Goal: Task Accomplishment & Management: Complete application form

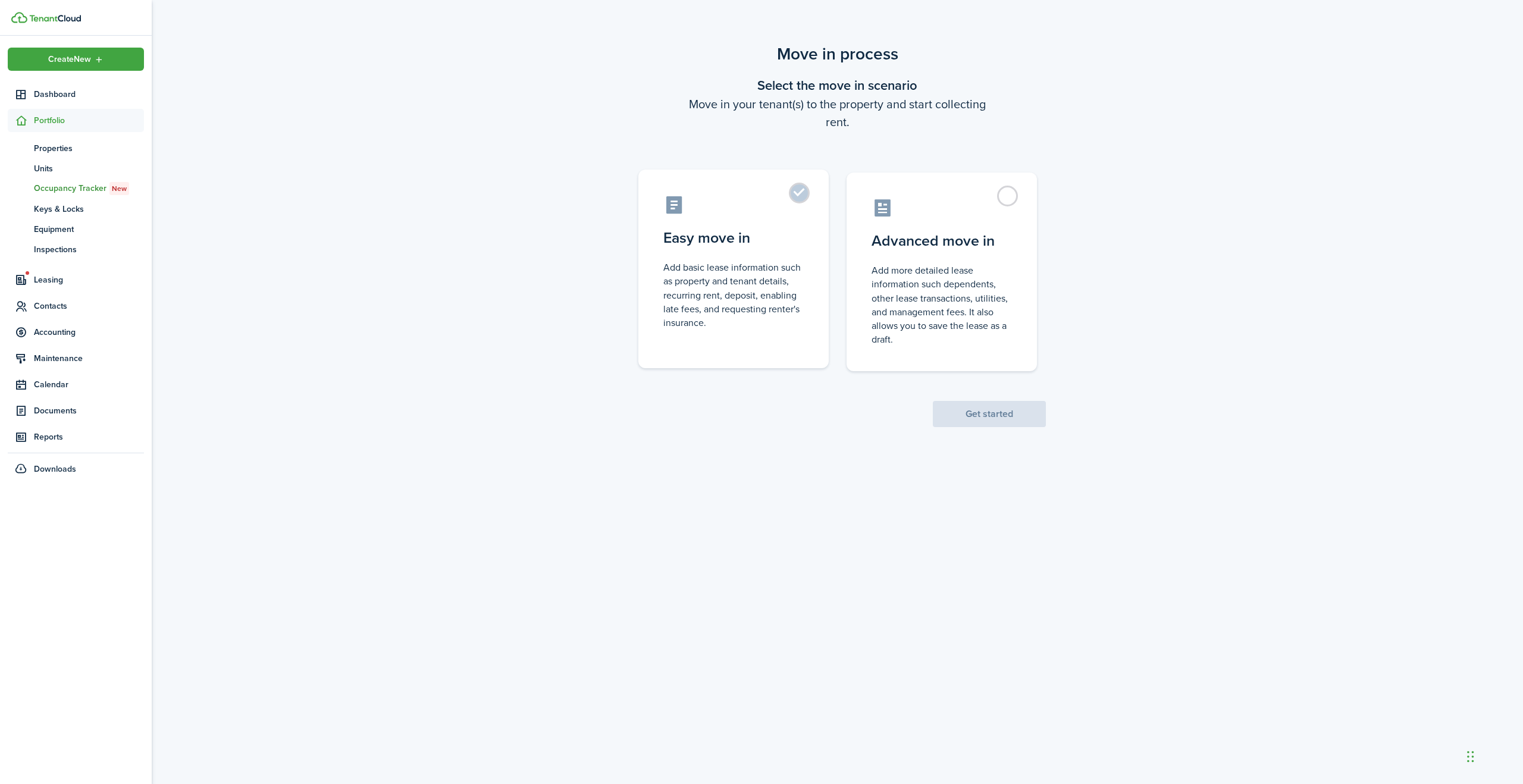
click at [799, 194] on label "Easy move in Add basic lease information such as property and tenant details, r…" at bounding box center [733, 268] width 190 height 199
radio input "true"
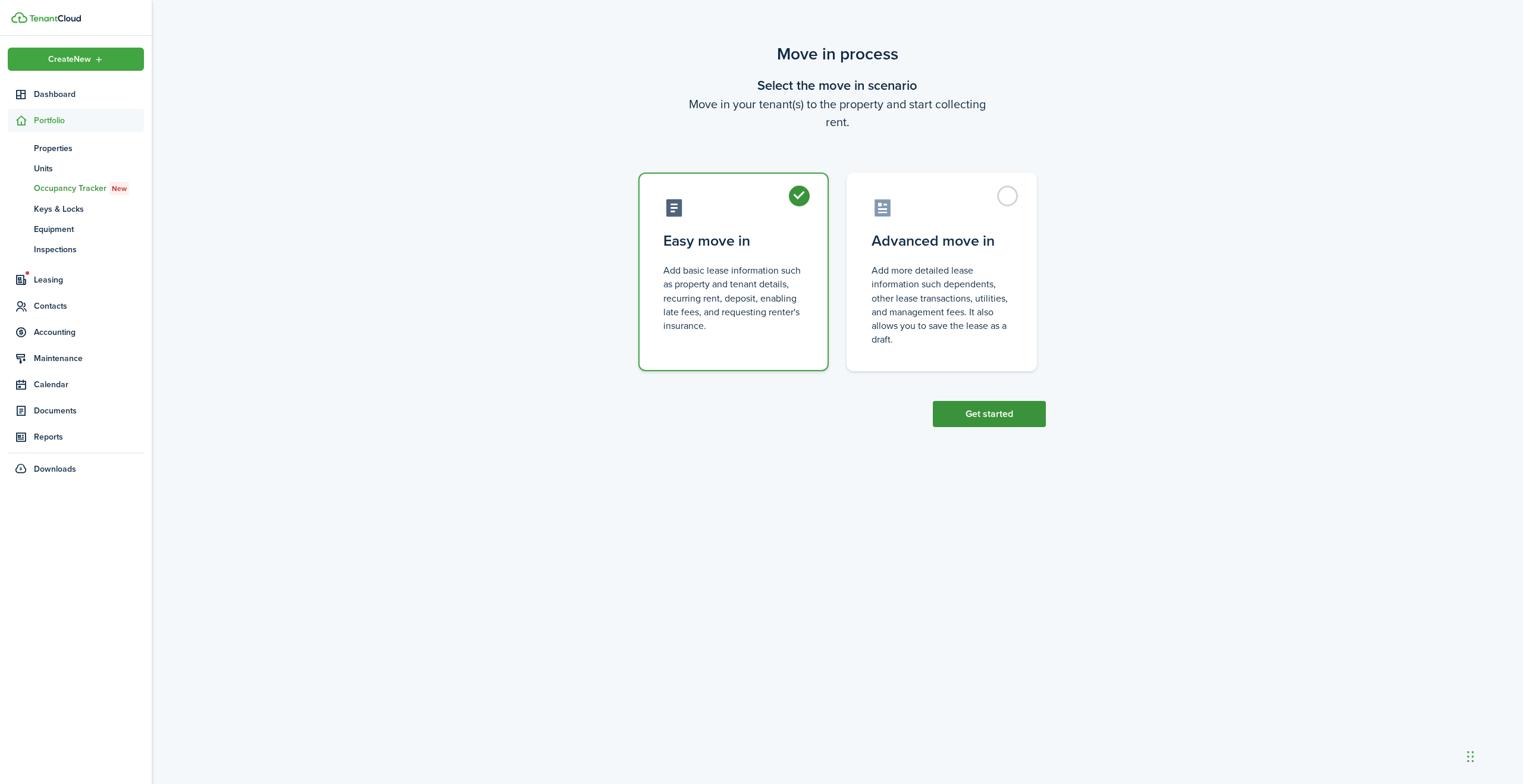
click at [991, 416] on button "Get started" at bounding box center [989, 414] width 113 height 26
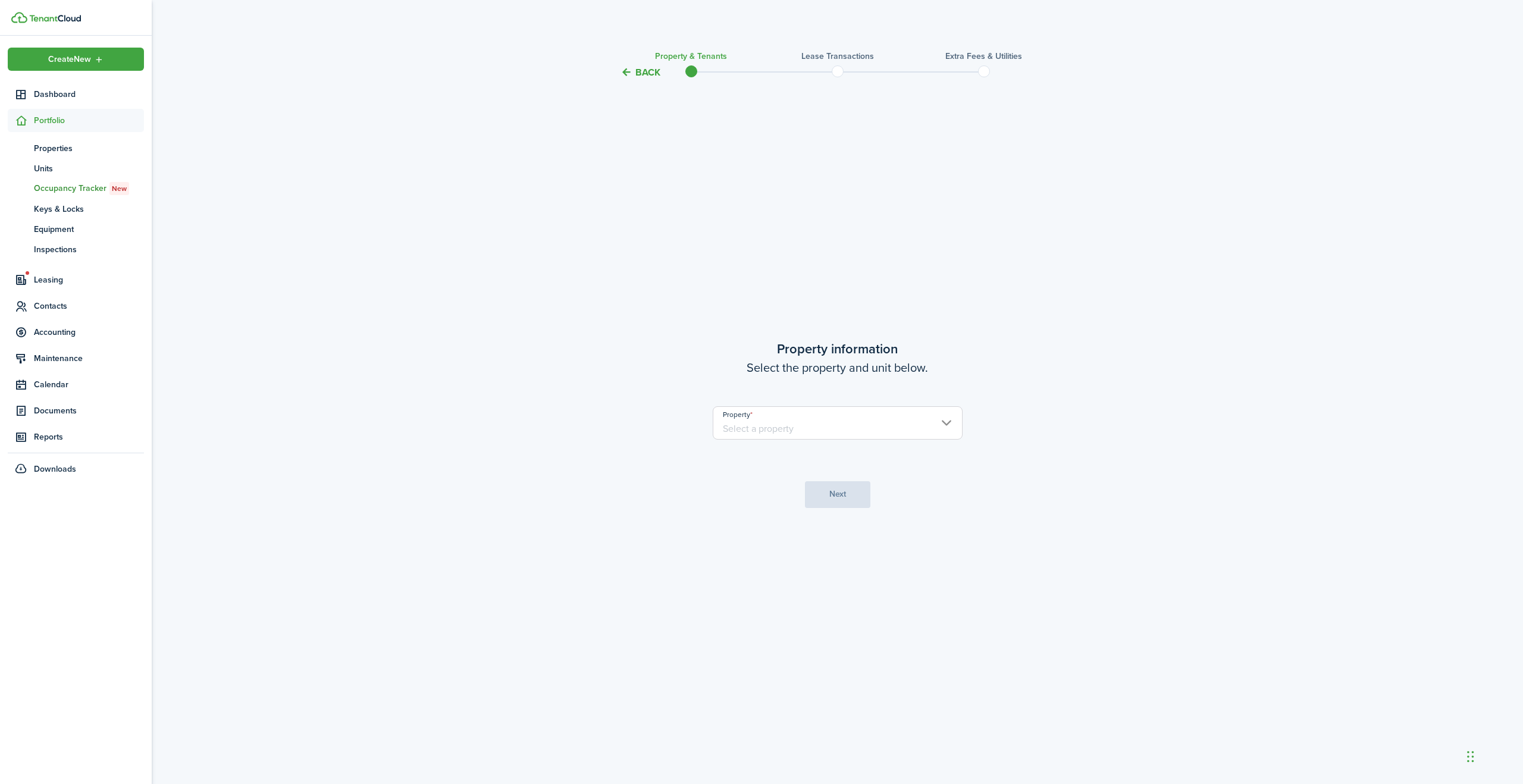
click at [947, 423] on input "Property" at bounding box center [838, 423] width 250 height 33
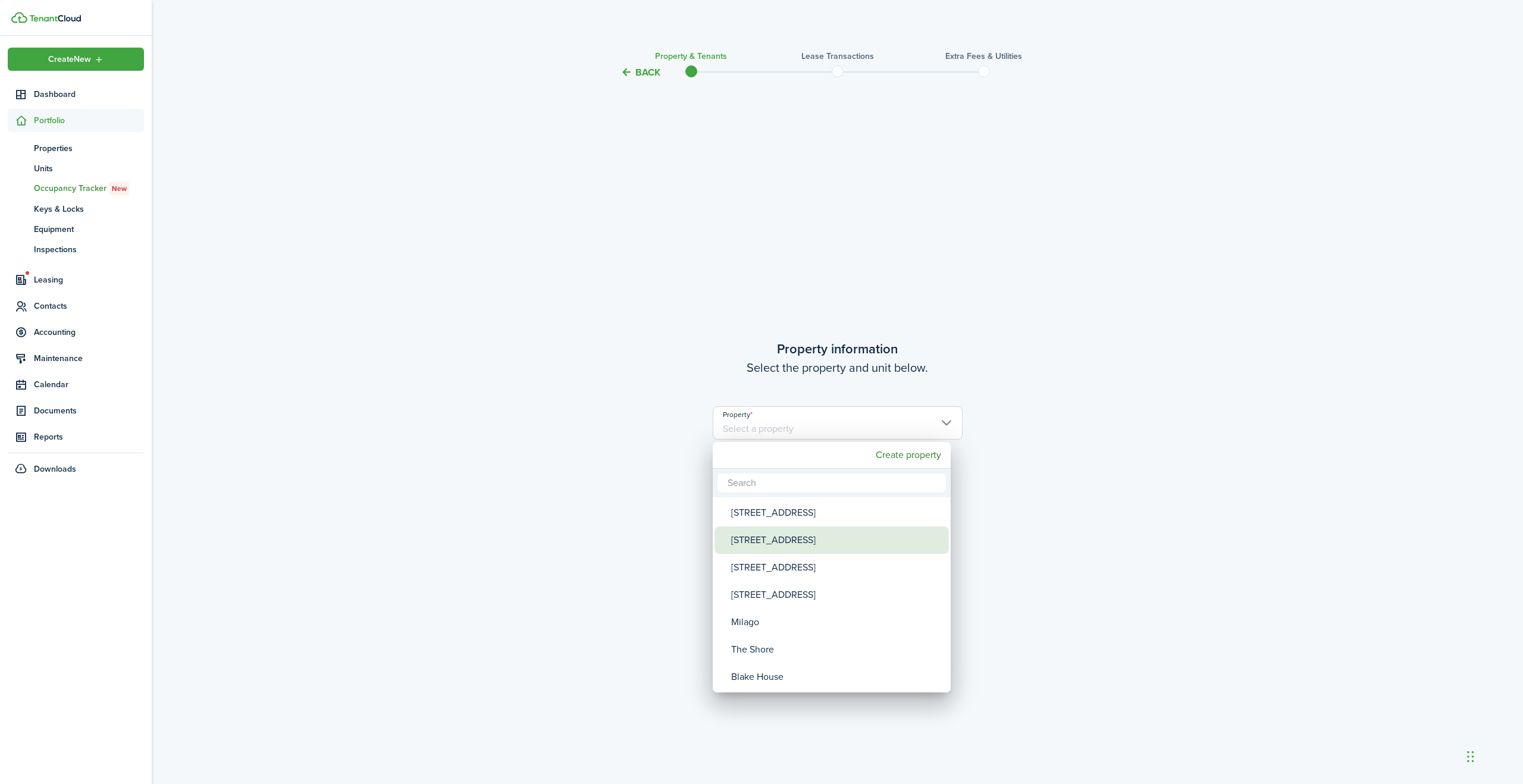
click at [770, 537] on div "[STREET_ADDRESS]" at bounding box center [836, 540] width 210 height 27
type input "[STREET_ADDRESS]"
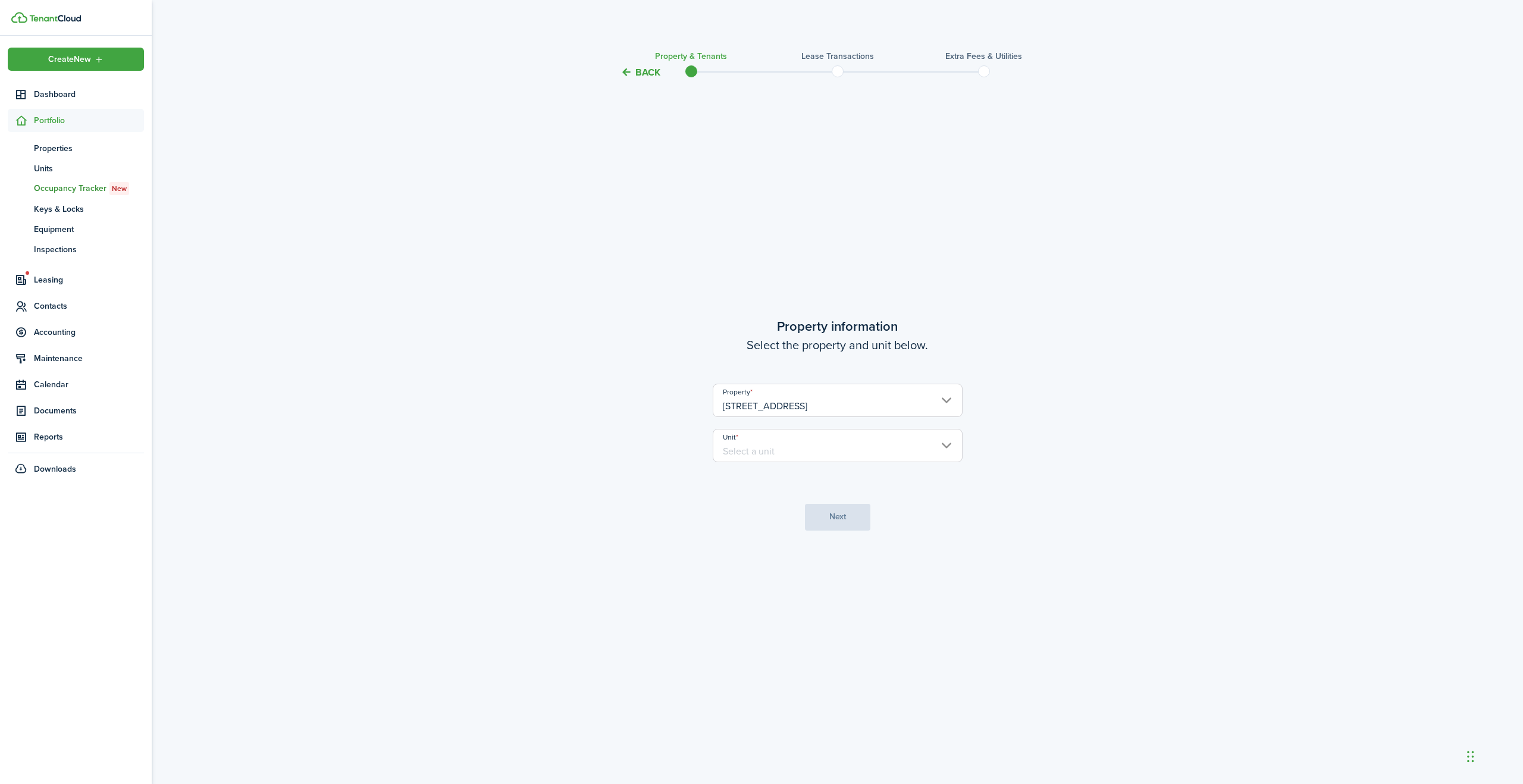
click at [945, 443] on input "Unit" at bounding box center [838, 445] width 250 height 33
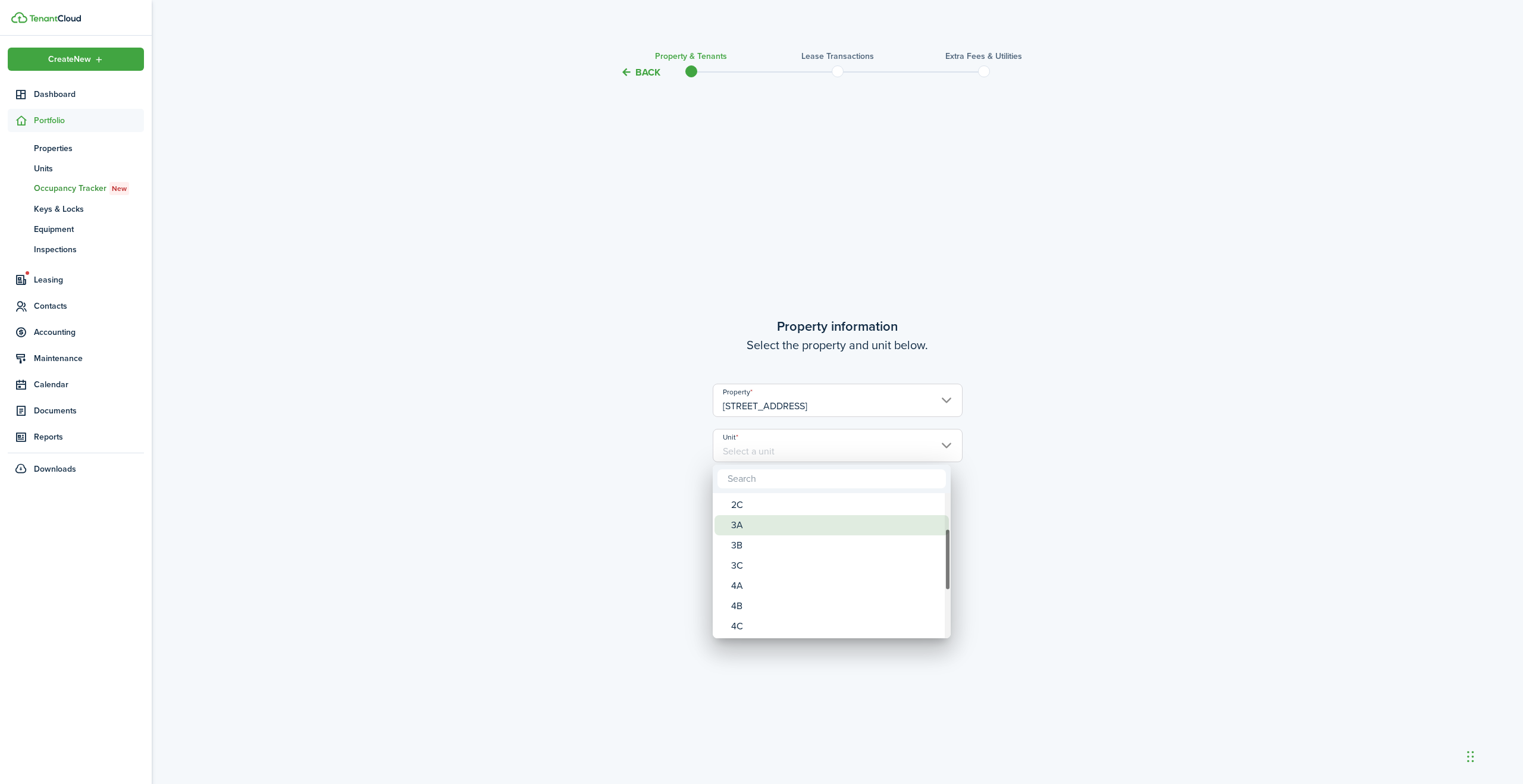
click at [748, 523] on div "3A" at bounding box center [836, 525] width 210 height 20
type input "3A"
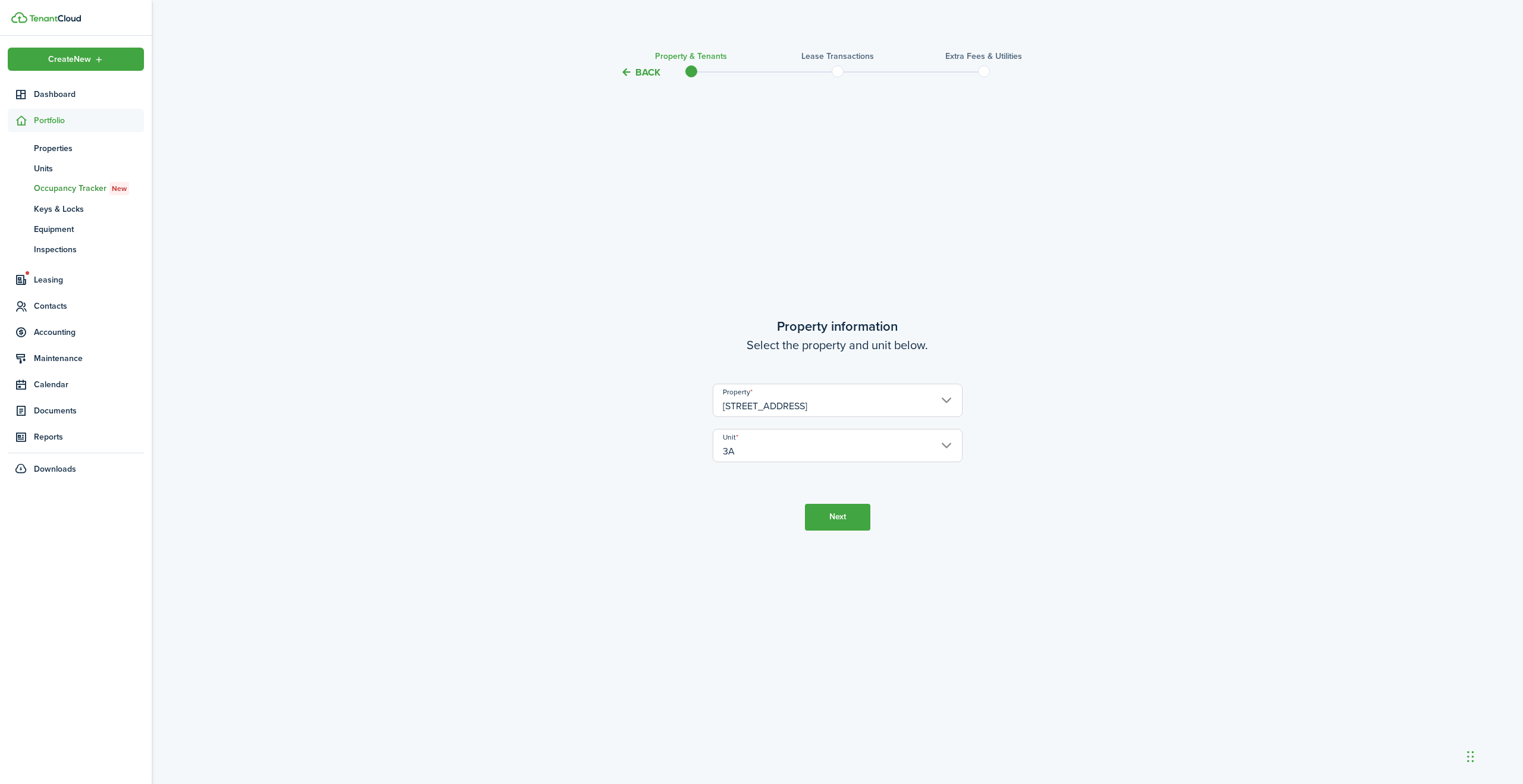
click at [838, 515] on button "Next" at bounding box center [837, 517] width 65 height 27
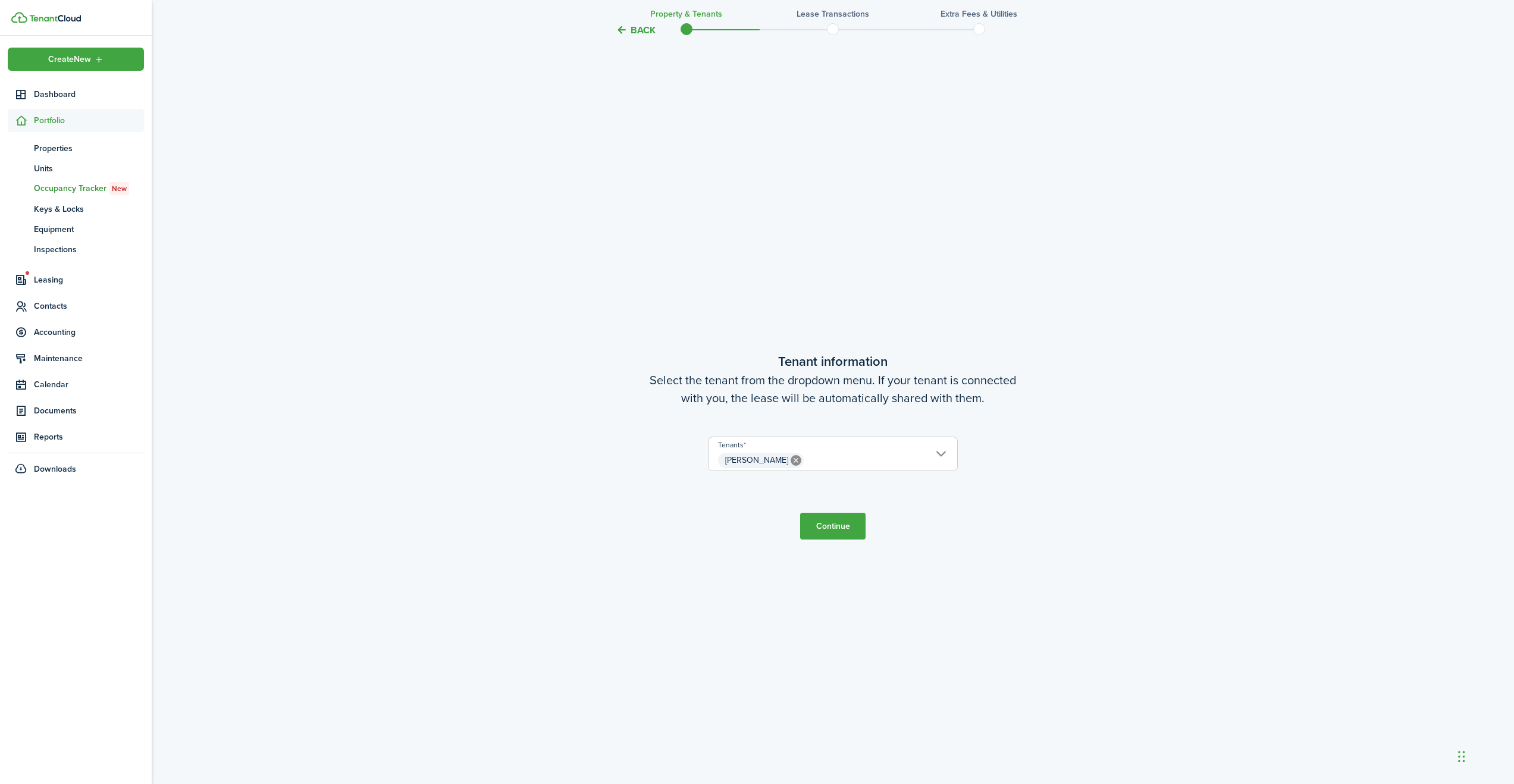
scroll to position [704, 0]
click at [834, 519] on button "Continue" at bounding box center [832, 520] width 65 height 27
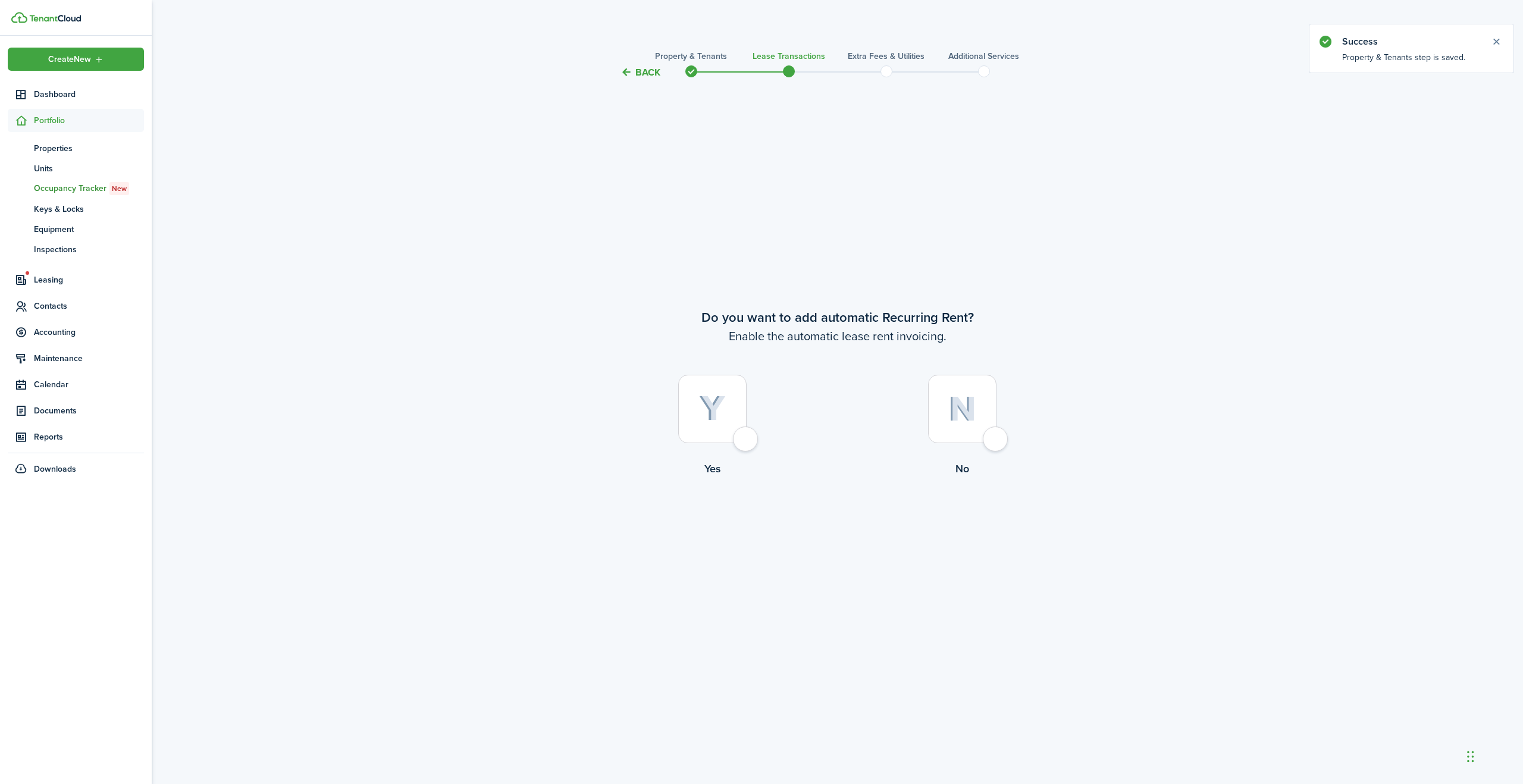
click at [745, 441] on div at bounding box center [712, 408] width 68 height 68
radio input "true"
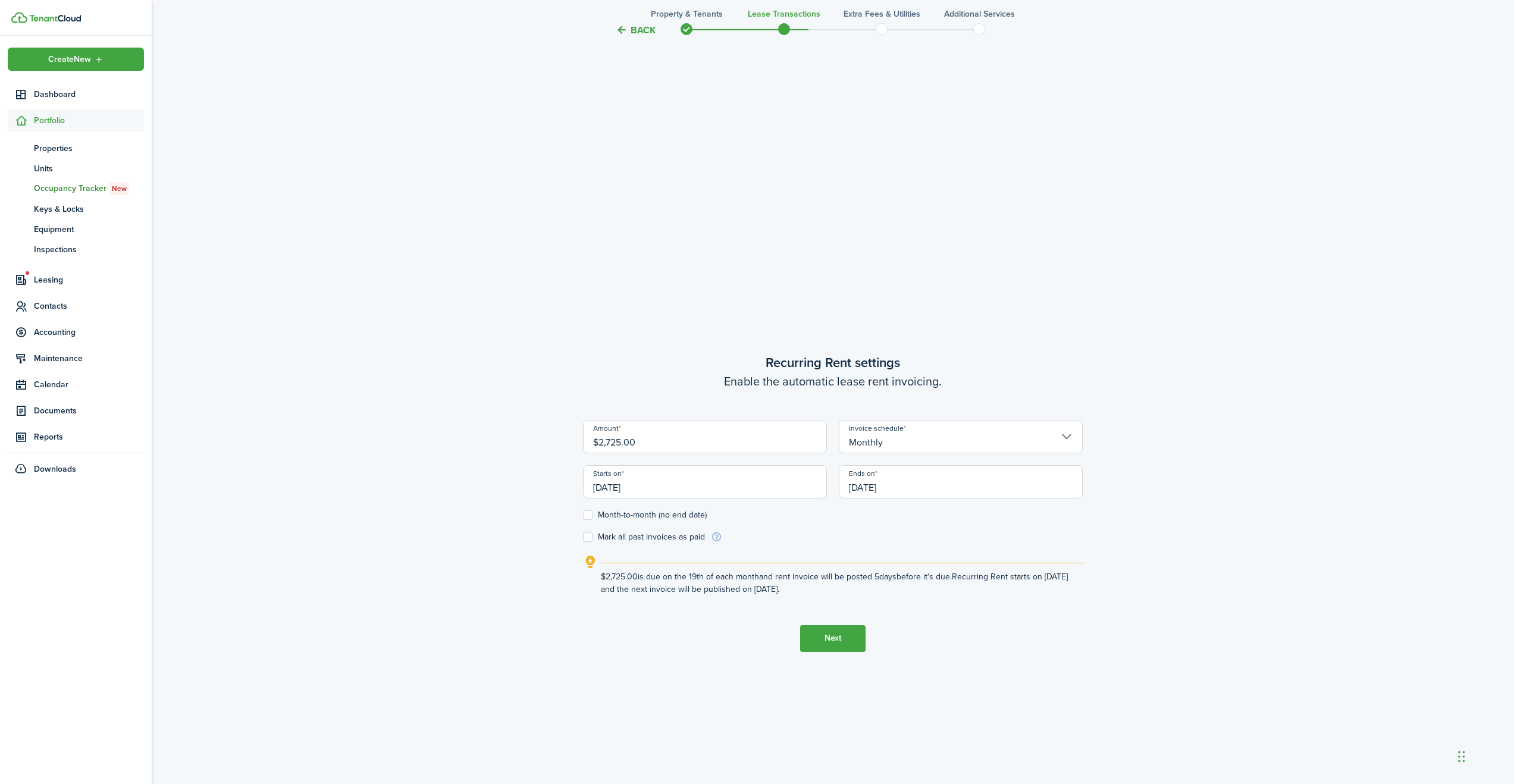
scroll to position [642, 0]
drag, startPoint x: 622, startPoint y: 443, endPoint x: 627, endPoint y: 449, distance: 7.8
click at [622, 444] on input "$2,725.00" at bounding box center [705, 436] width 244 height 33
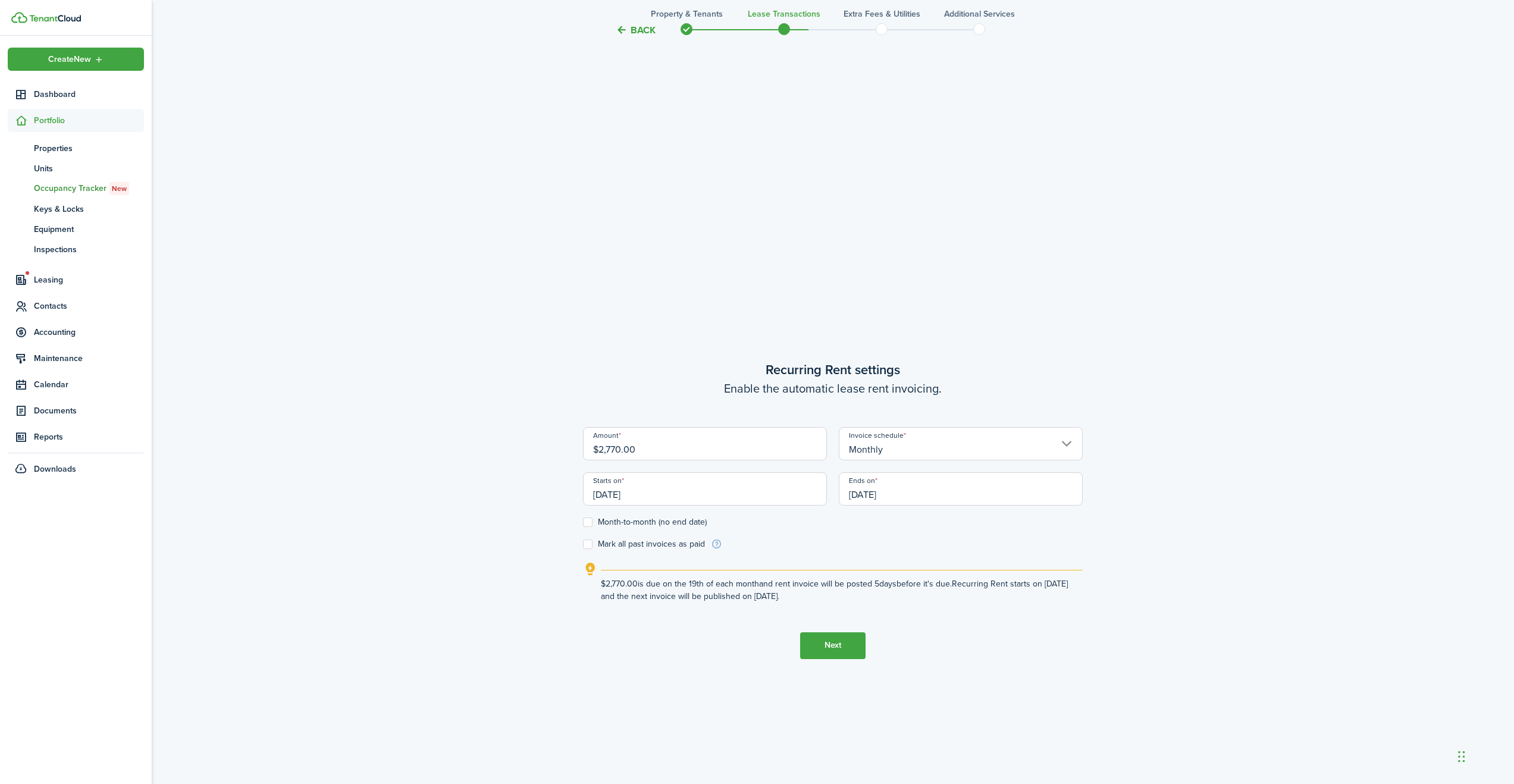
scroll to position [633, 0]
click at [643, 494] on input "[DATE]" at bounding box center [705, 490] width 244 height 33
type input "$2,770.00"
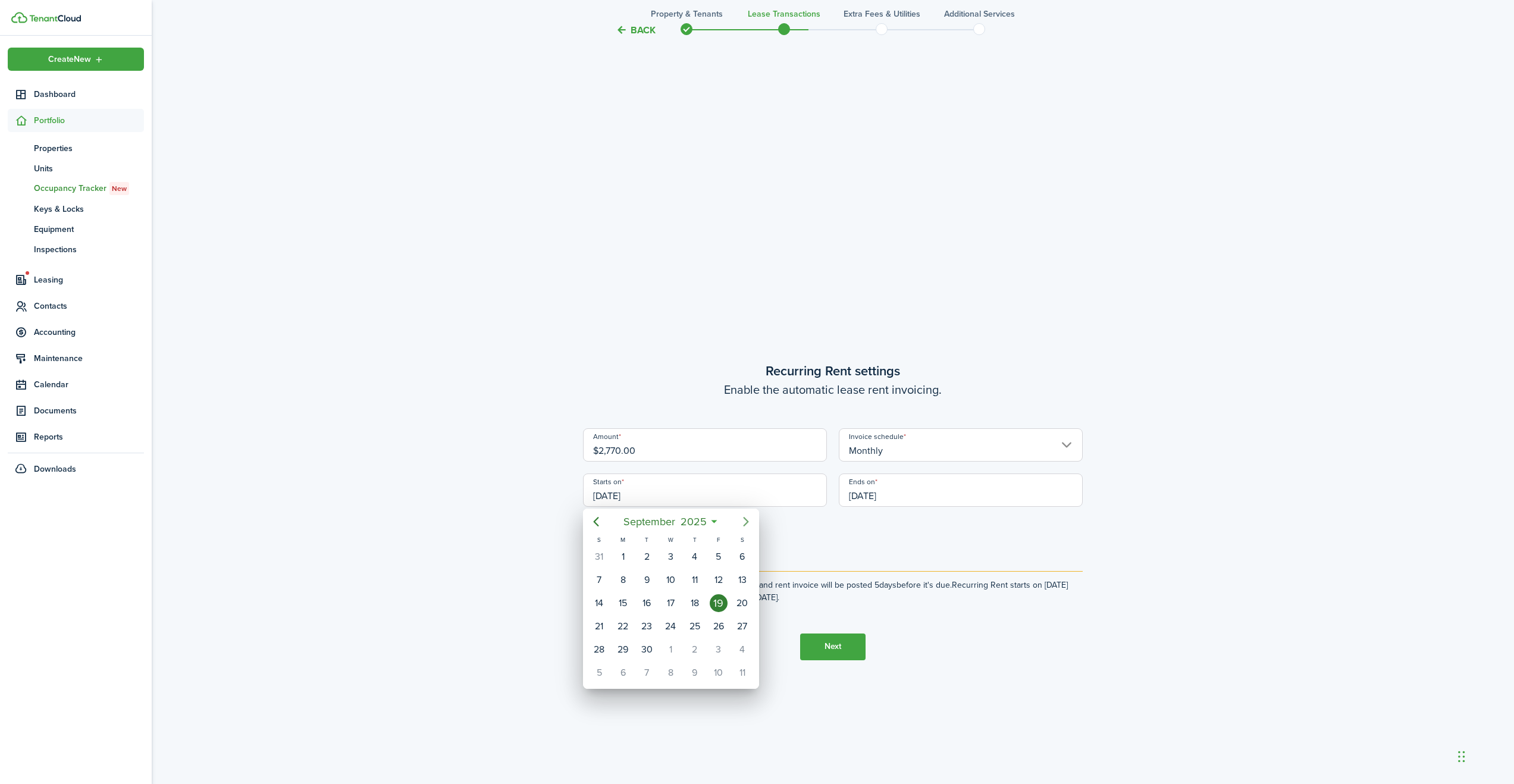
click at [745, 522] on icon "Next page" at bounding box center [746, 521] width 14 height 14
click at [595, 522] on icon "Previous page" at bounding box center [596, 522] width 5 height 9
click at [744, 519] on icon "Next page" at bounding box center [745, 522] width 5 height 9
click at [673, 552] on div "1" at bounding box center [670, 556] width 18 height 18
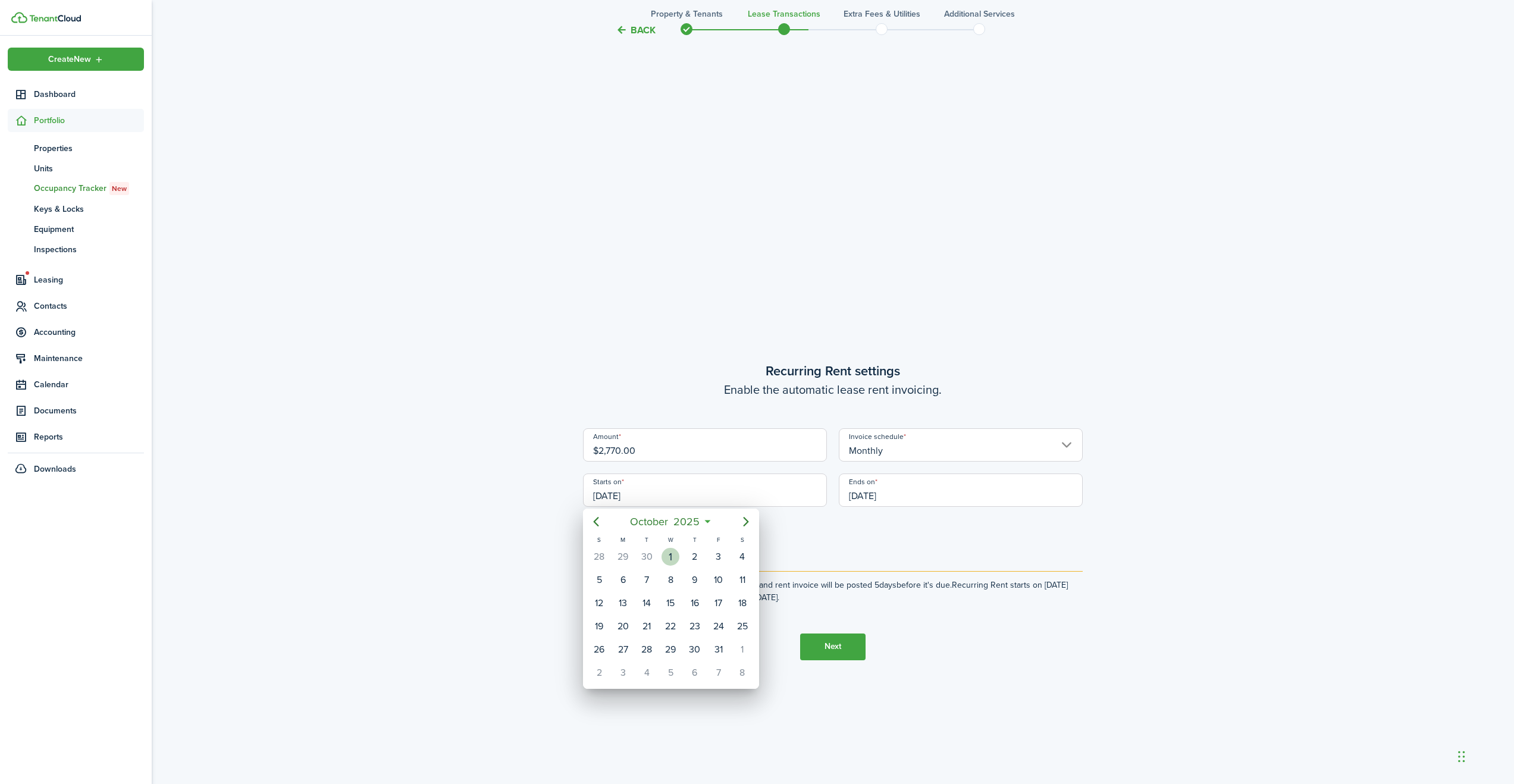
type input "[DATE]"
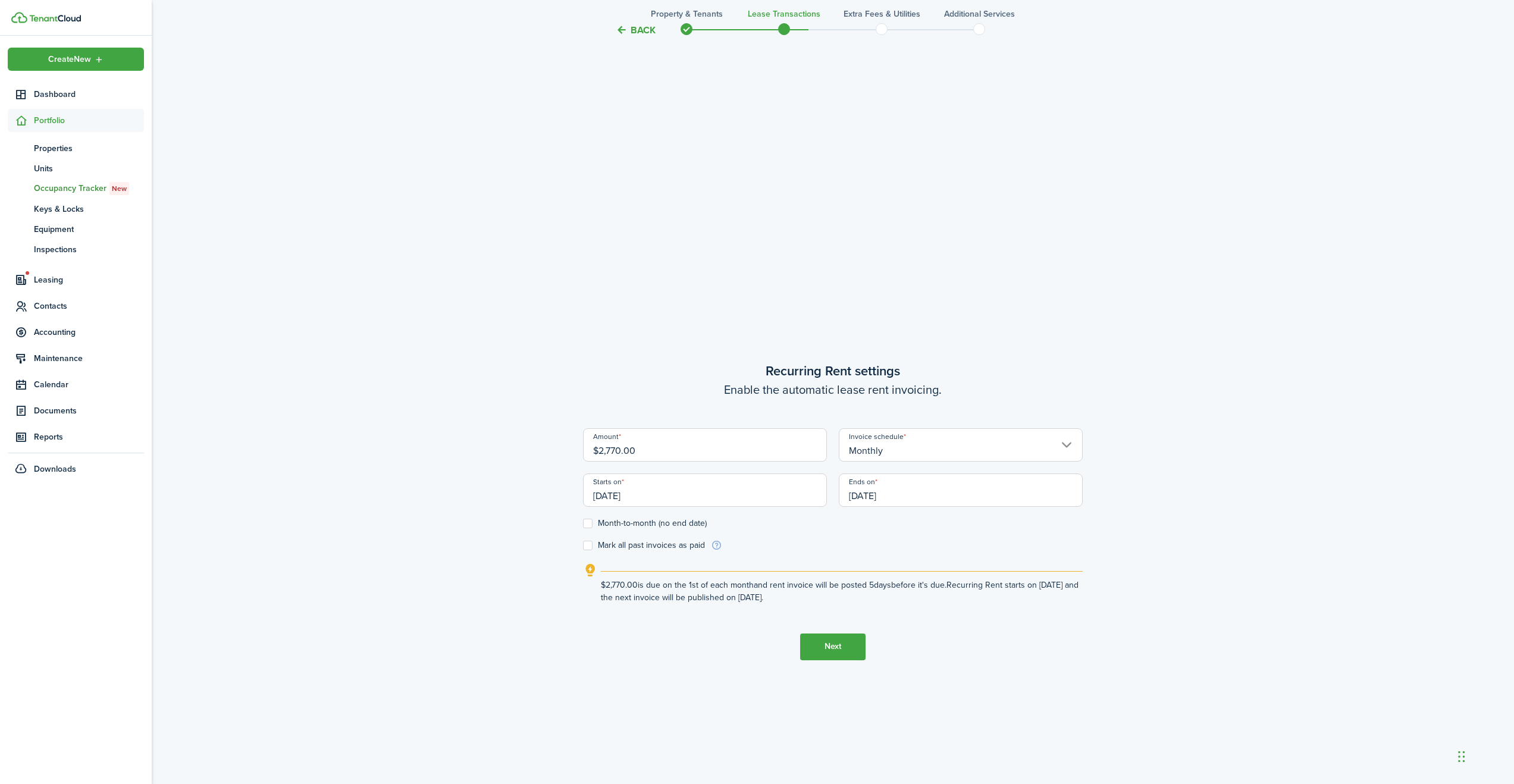
click at [870, 497] on input "[DATE]" at bounding box center [960, 490] width 244 height 33
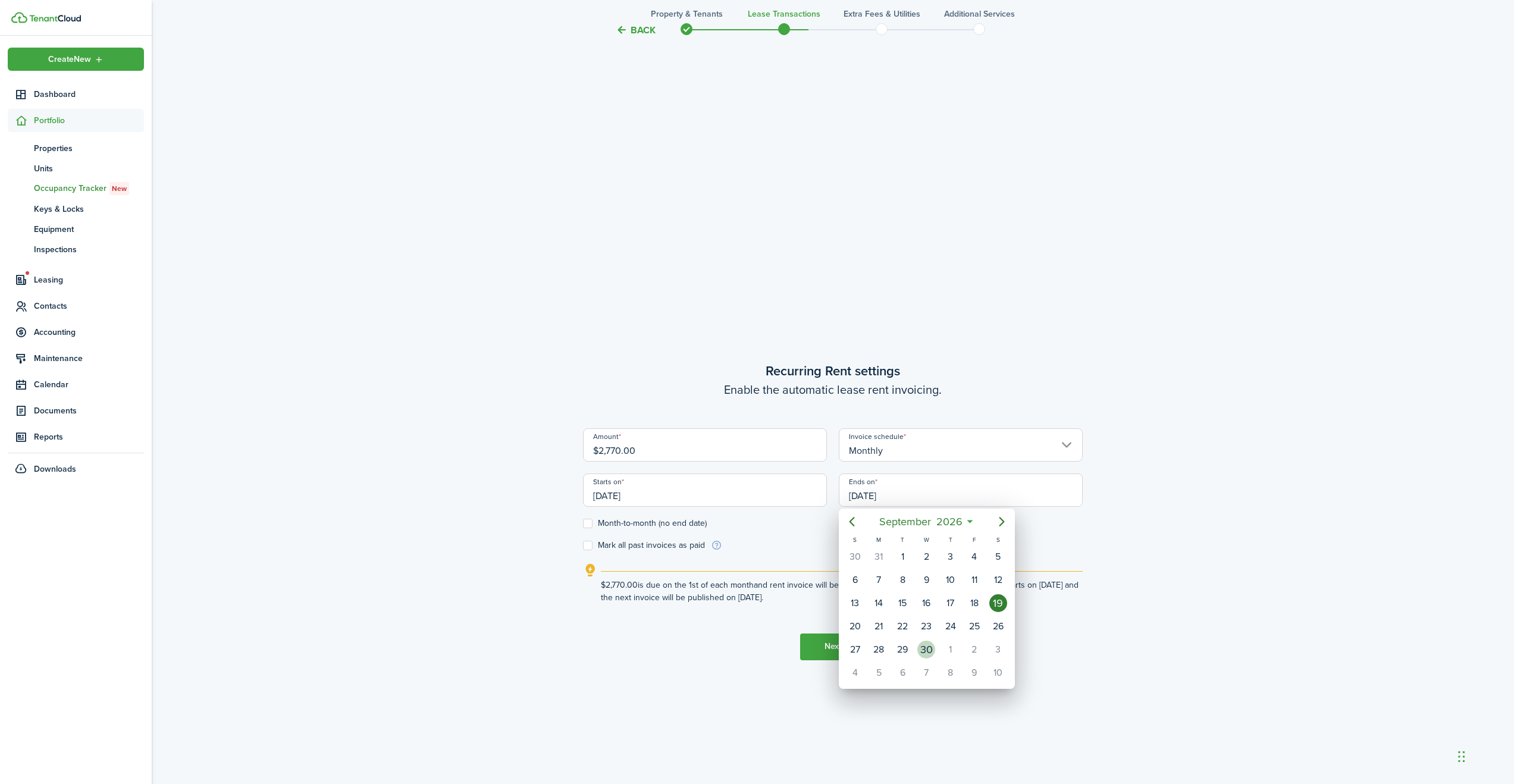
click at [929, 647] on div "30" at bounding box center [926, 649] width 18 height 18
type input "[DATE]"
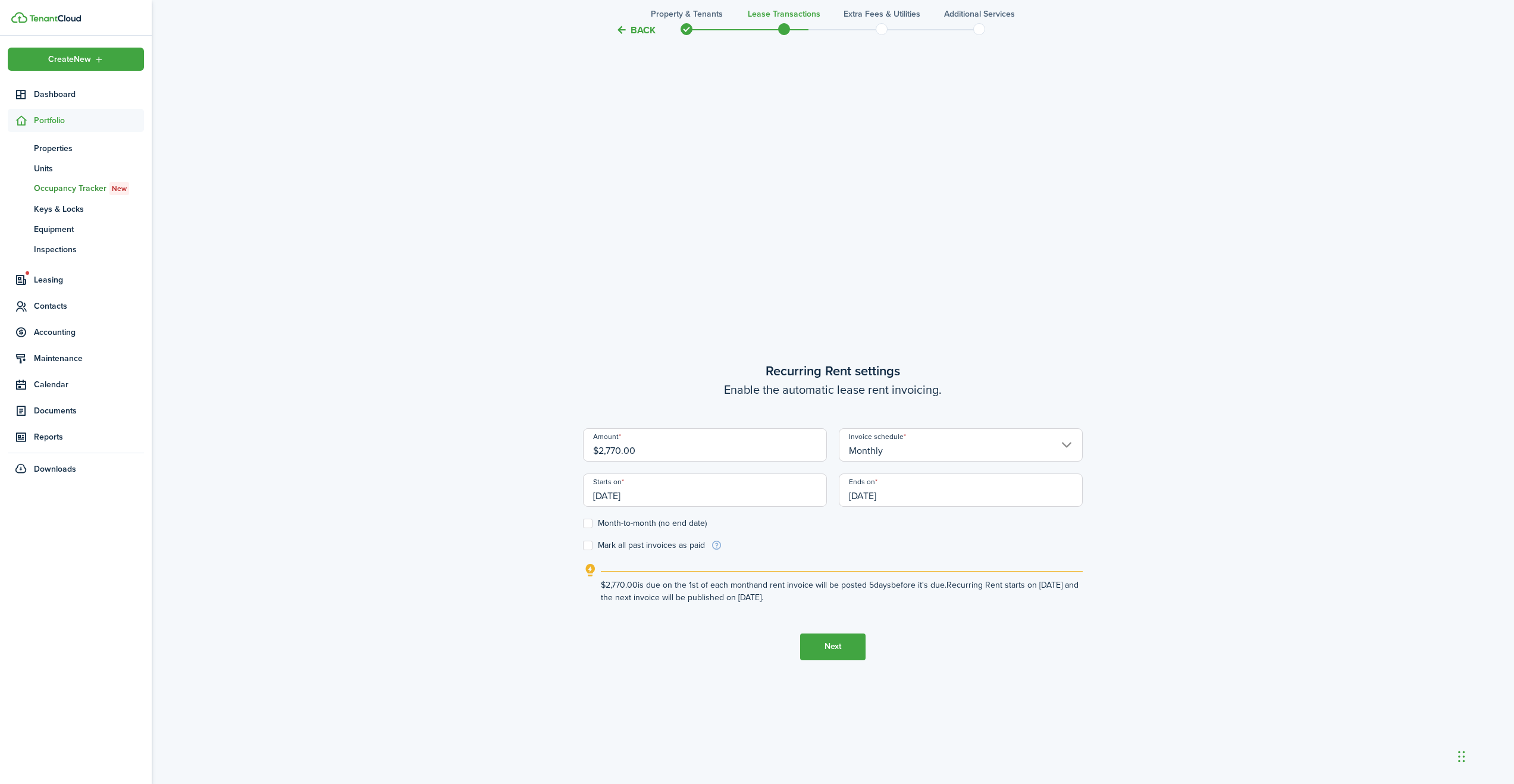
click at [836, 647] on button "Next" at bounding box center [832, 647] width 65 height 27
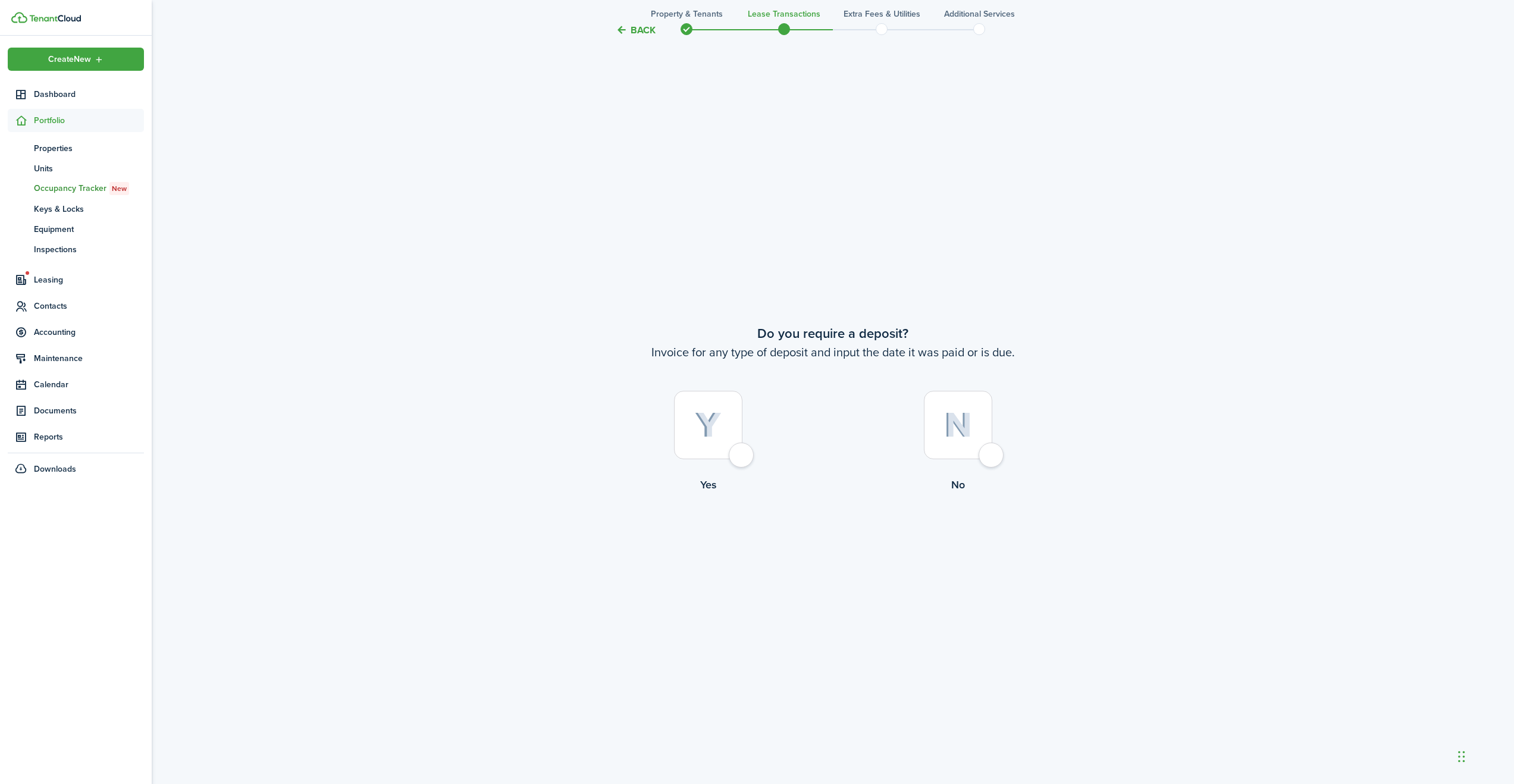
scroll to position [1488, 0]
click at [741, 454] on div at bounding box center [708, 424] width 68 height 68
radio input "true"
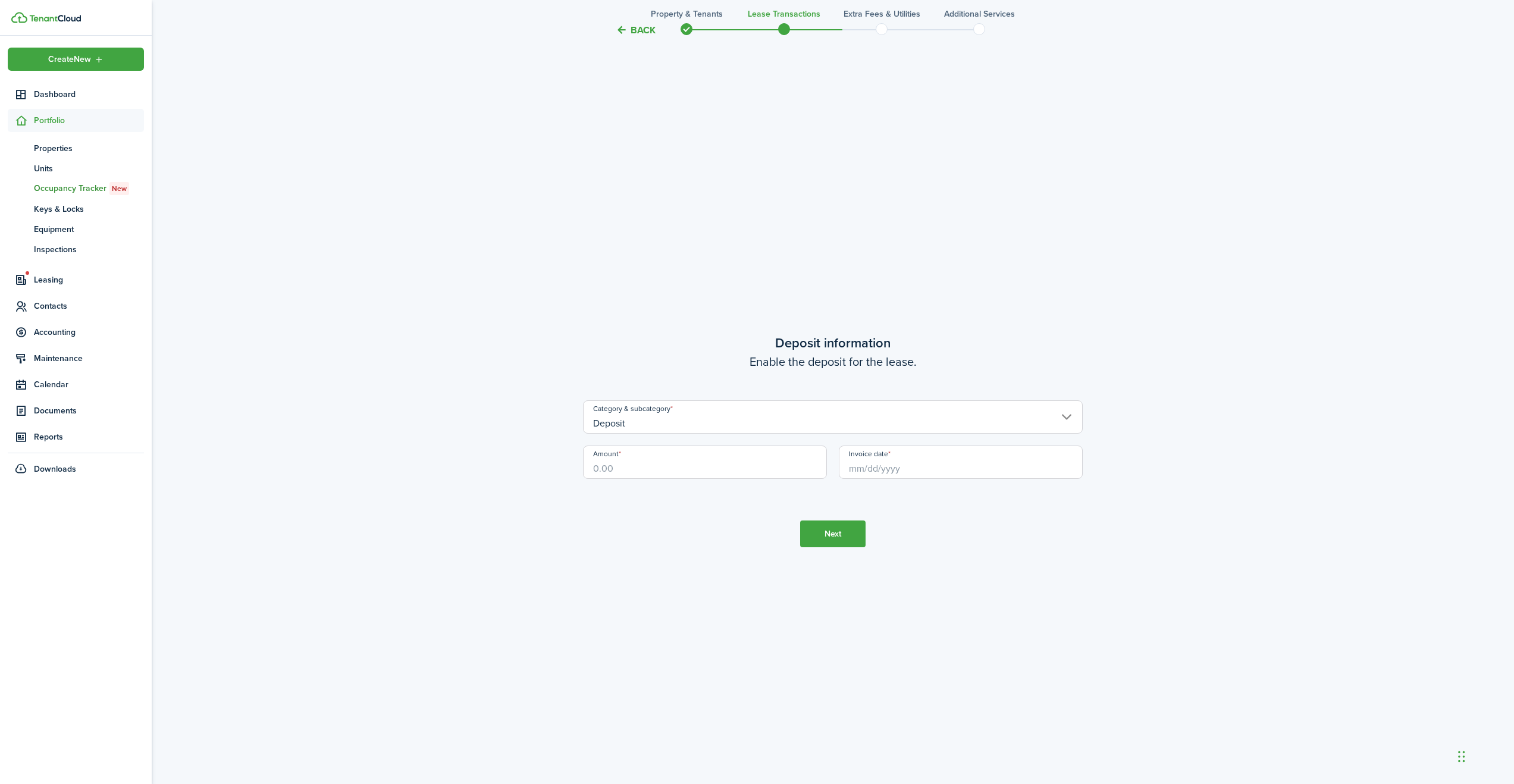
scroll to position [2272, 0]
click at [629, 469] on input "Amount" at bounding box center [705, 461] width 244 height 33
click at [1066, 414] on input "Deposit" at bounding box center [833, 415] width 500 height 33
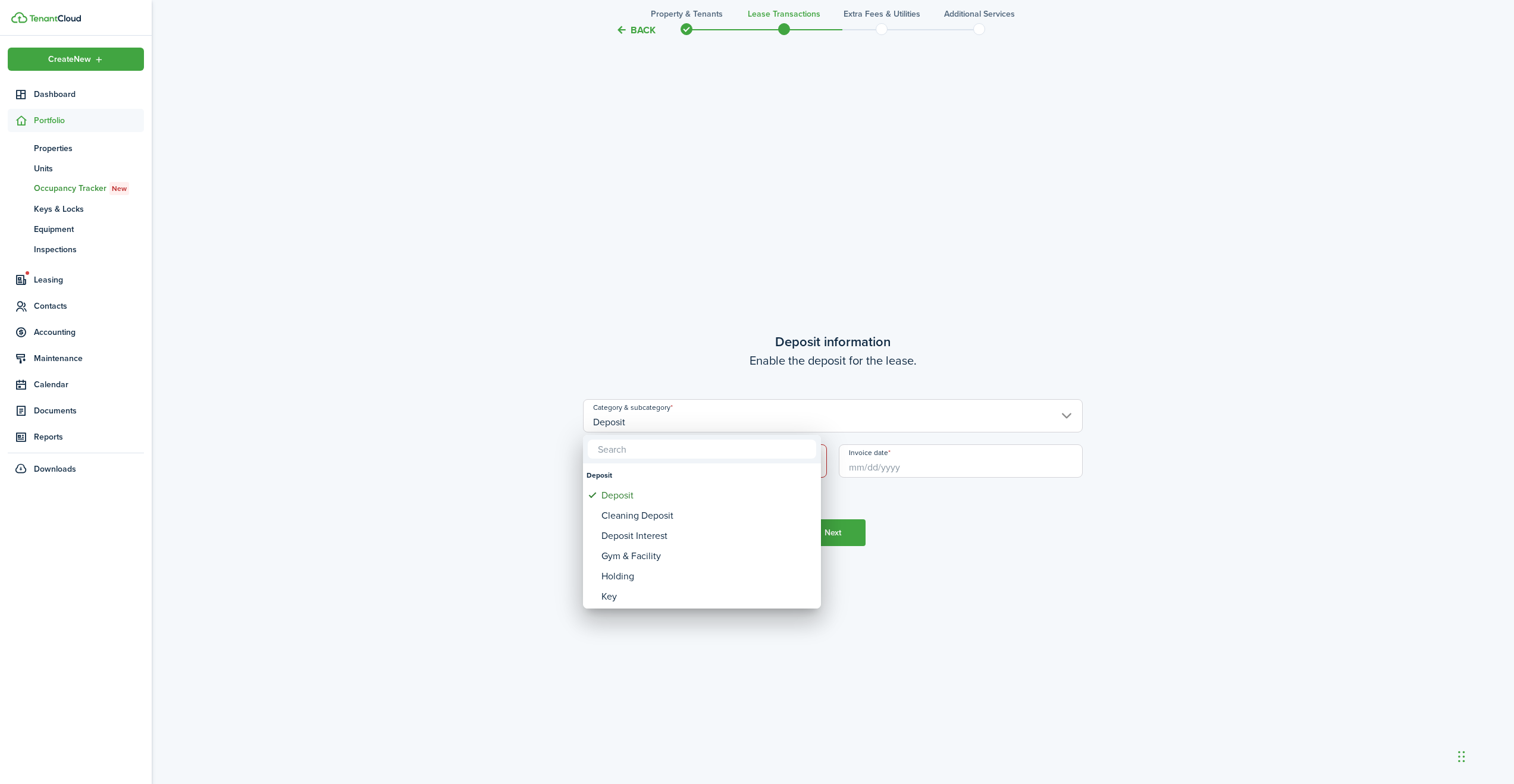
click at [1066, 414] on div at bounding box center [757, 392] width 1704 height 974
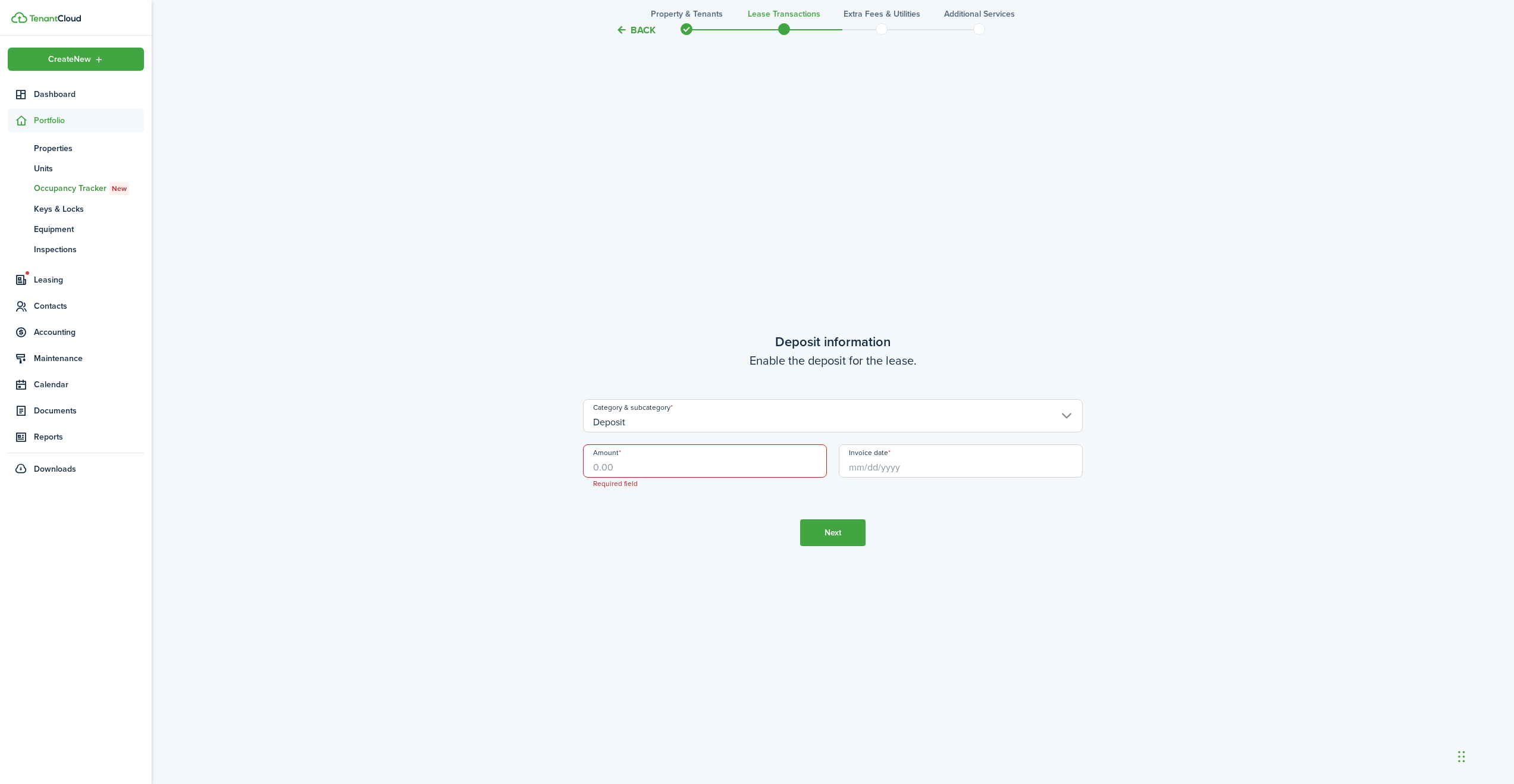
click at [619, 465] on input "Amount" at bounding box center [705, 461] width 244 height 33
click at [902, 465] on input "Invoice date" at bounding box center [960, 461] width 244 height 33
type input "$85.00"
click at [1002, 491] on icon "Next page" at bounding box center [1001, 493] width 5 height 9
click at [928, 528] on div "1" at bounding box center [926, 528] width 18 height 18
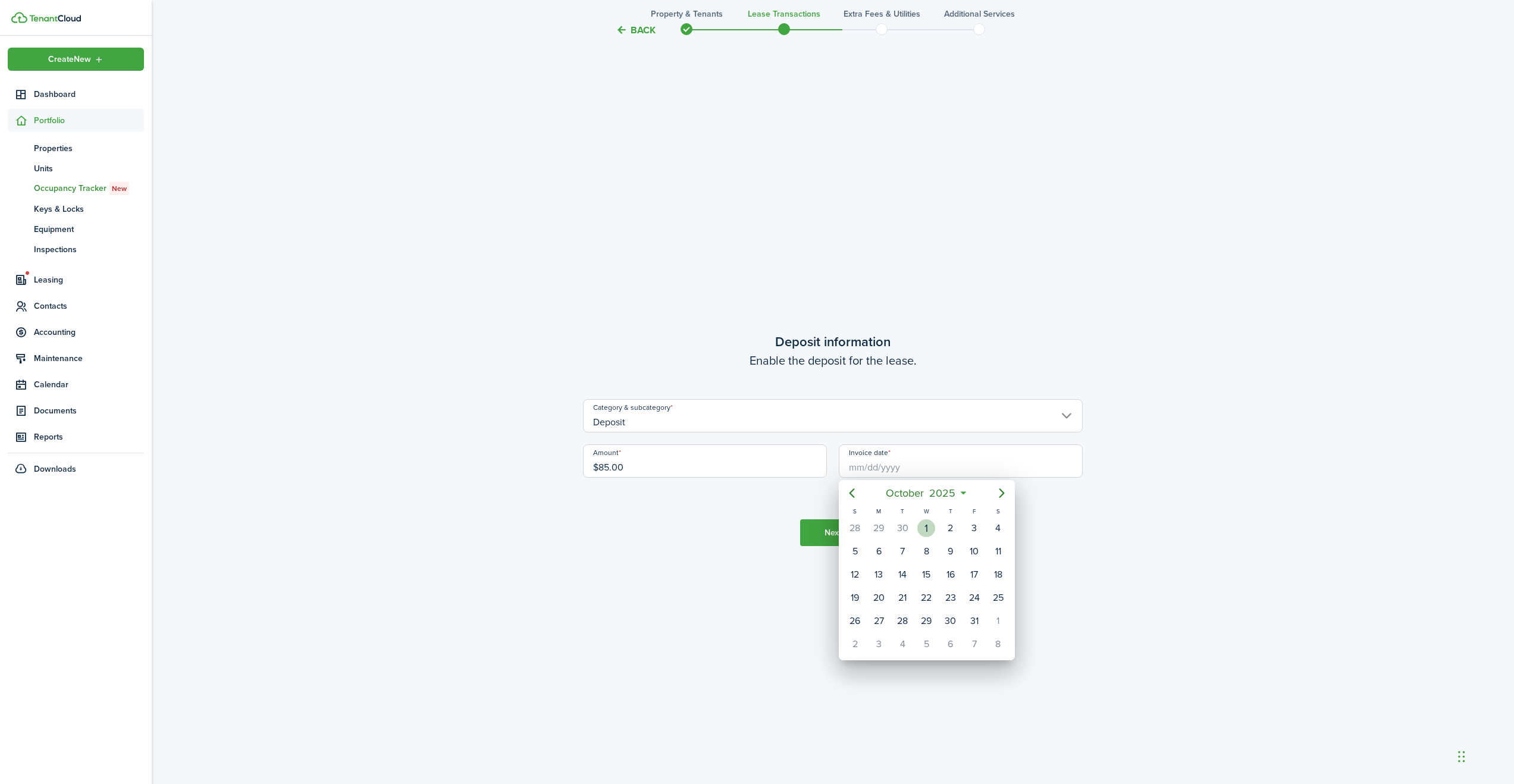
type input "[DATE]"
click at [830, 532] on button "Next" at bounding box center [832, 533] width 65 height 27
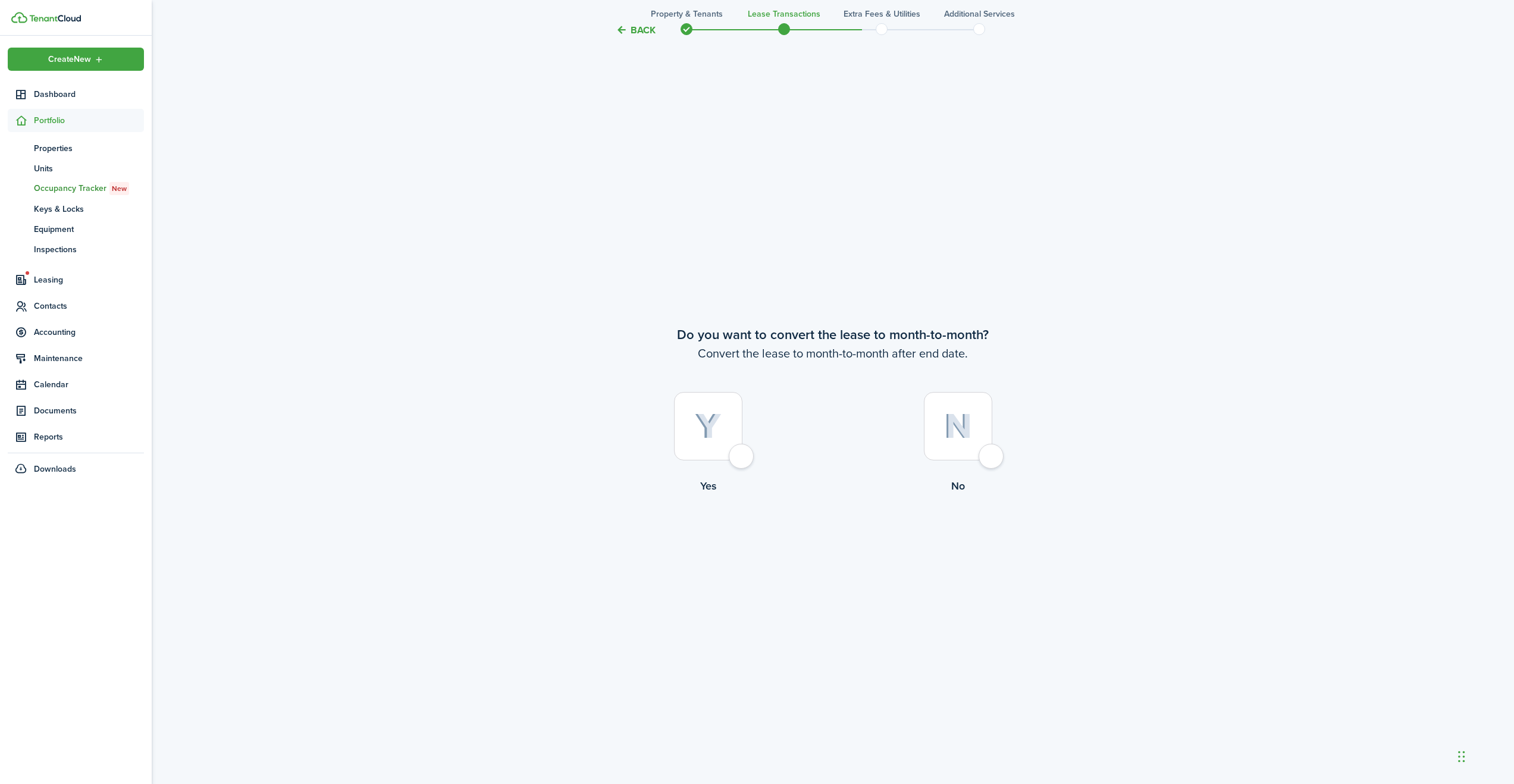
scroll to position [3056, 0]
click at [990, 454] on div at bounding box center [958, 424] width 68 height 68
radio input "true"
click at [829, 540] on button "Continue" at bounding box center [832, 542] width 65 height 27
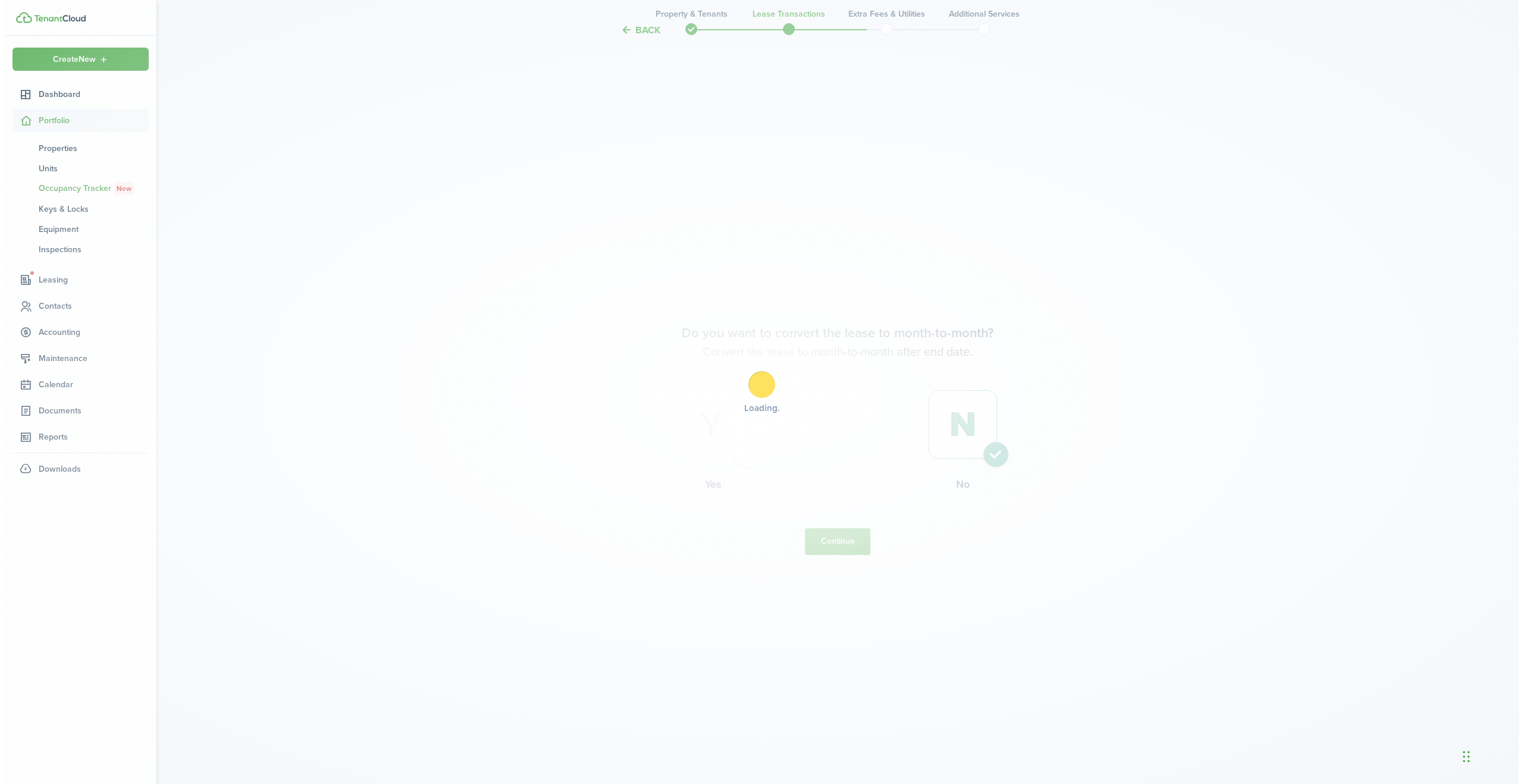
scroll to position [0, 0]
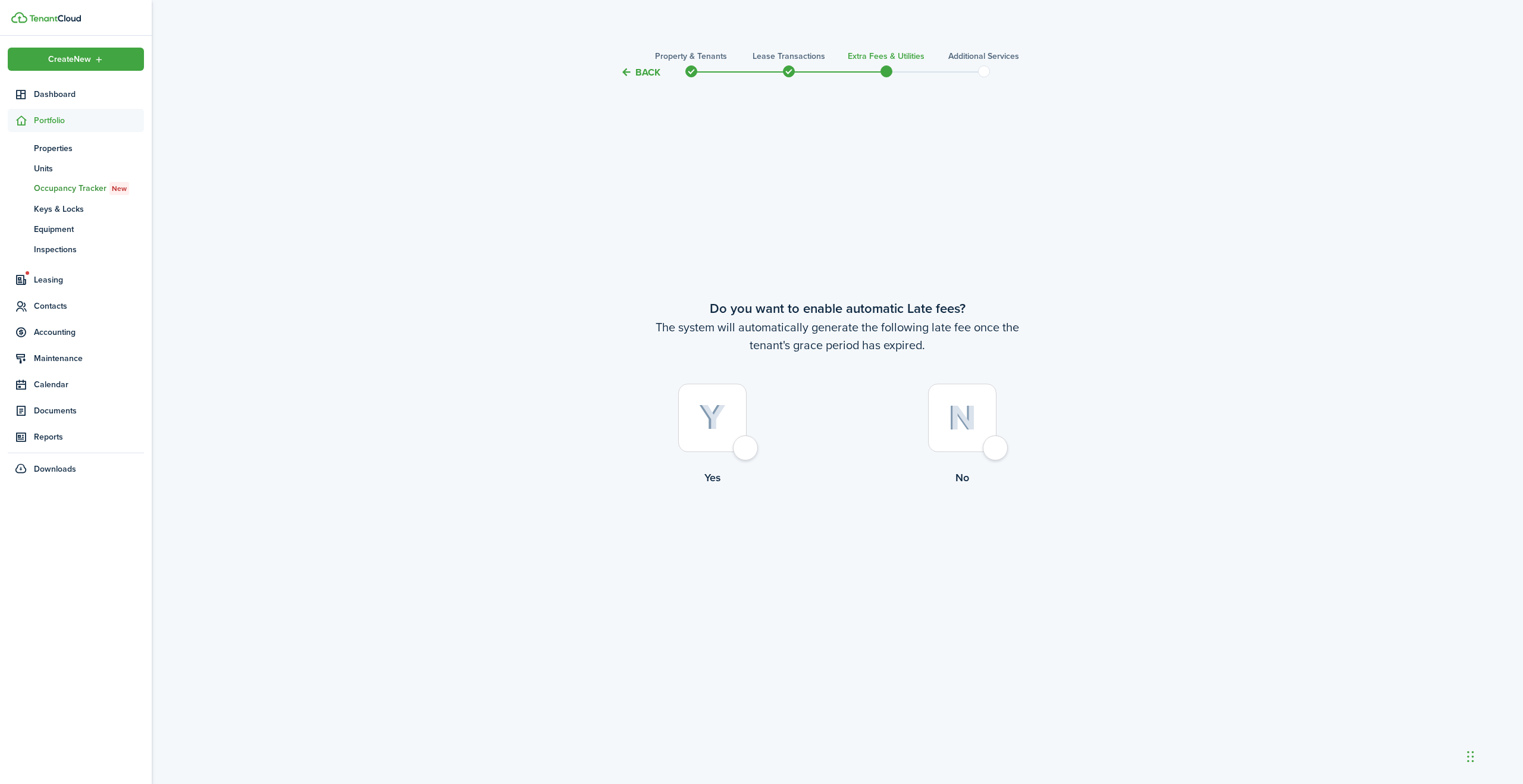
click at [745, 449] on div at bounding box center [712, 418] width 68 height 68
radio input "true"
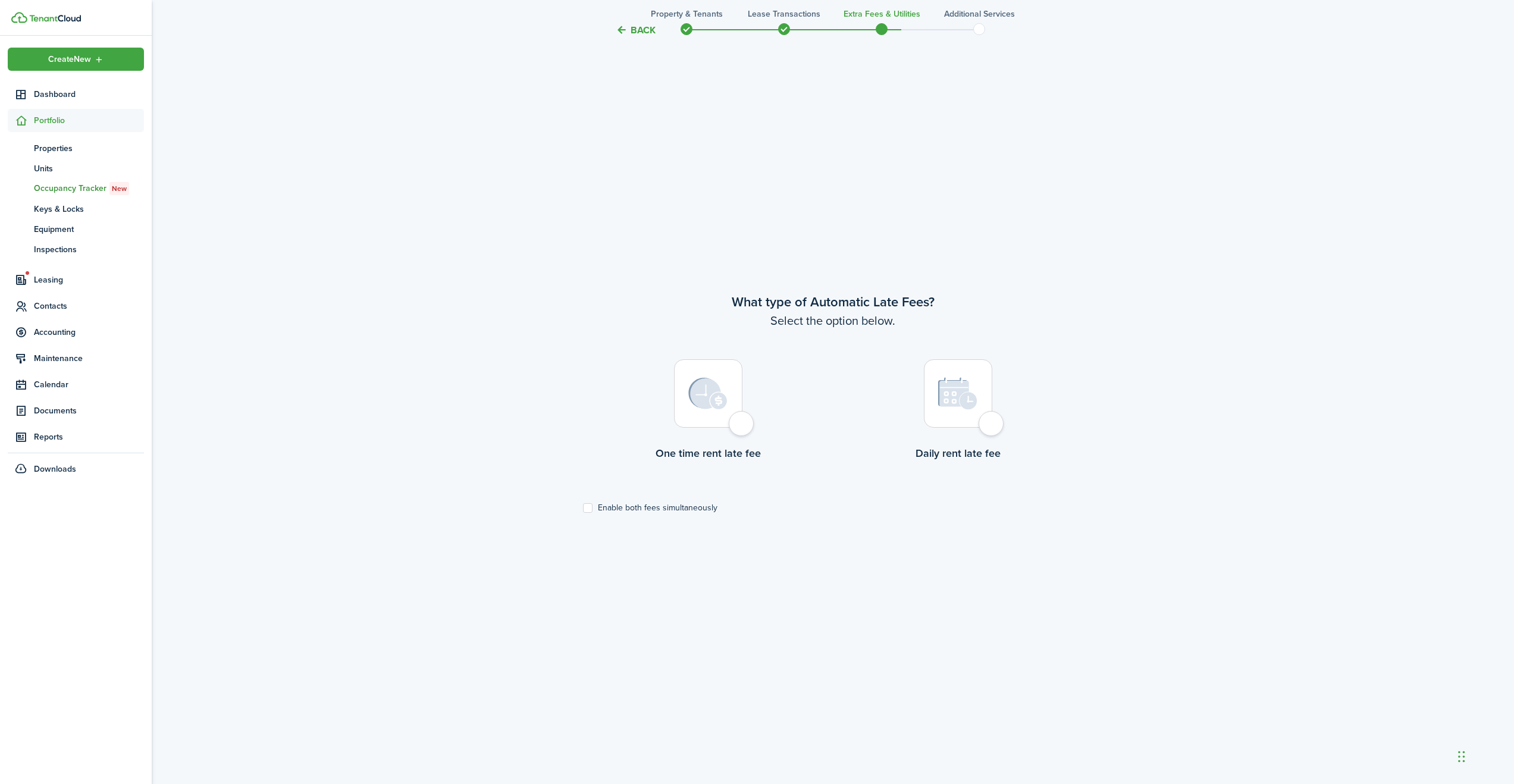
scroll to position [714, 0]
click at [740, 428] on div at bounding box center [708, 393] width 68 height 68
radio input "true"
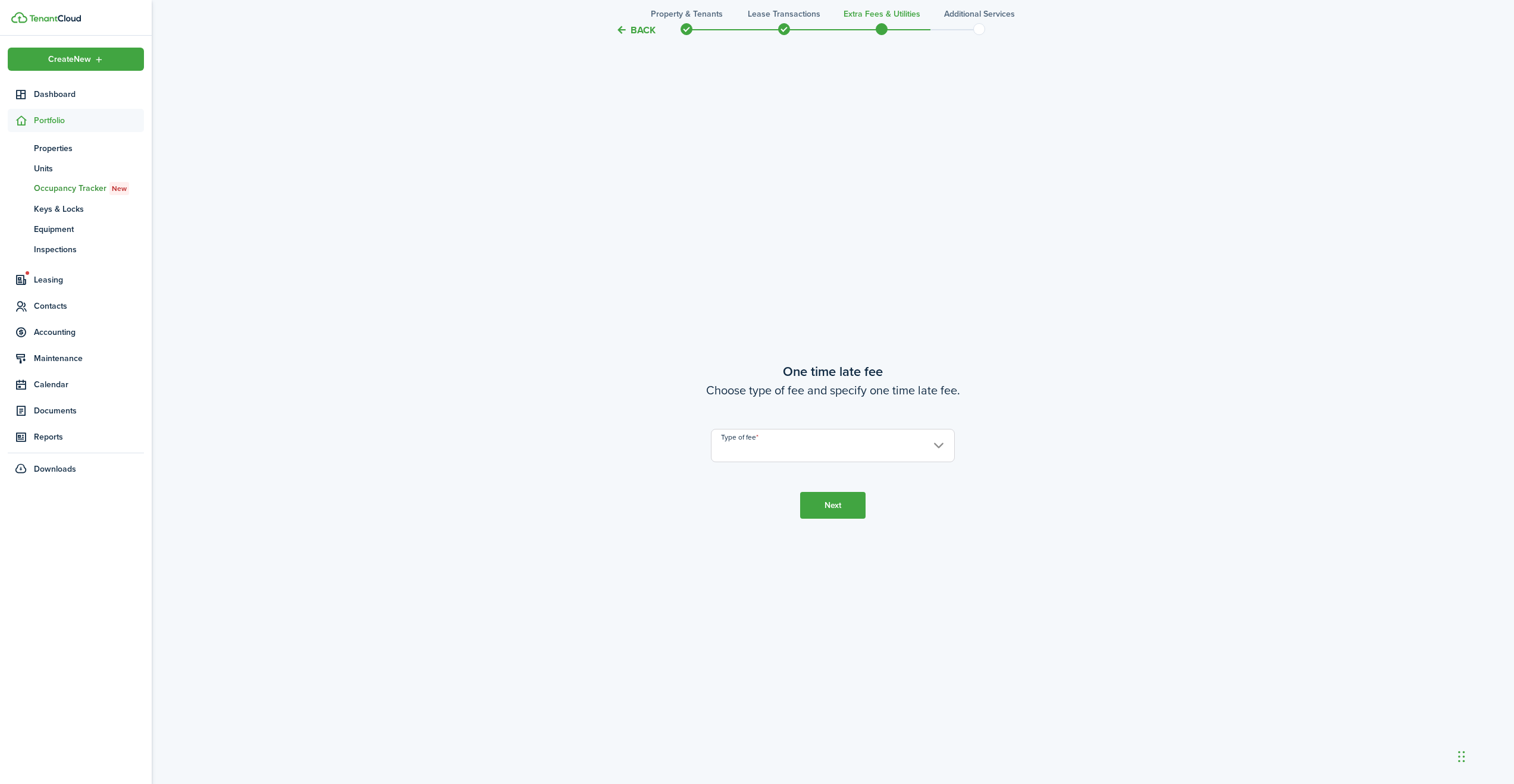
scroll to position [1488, 0]
click at [937, 445] on input "Type of fee" at bounding box center [833, 444] width 244 height 33
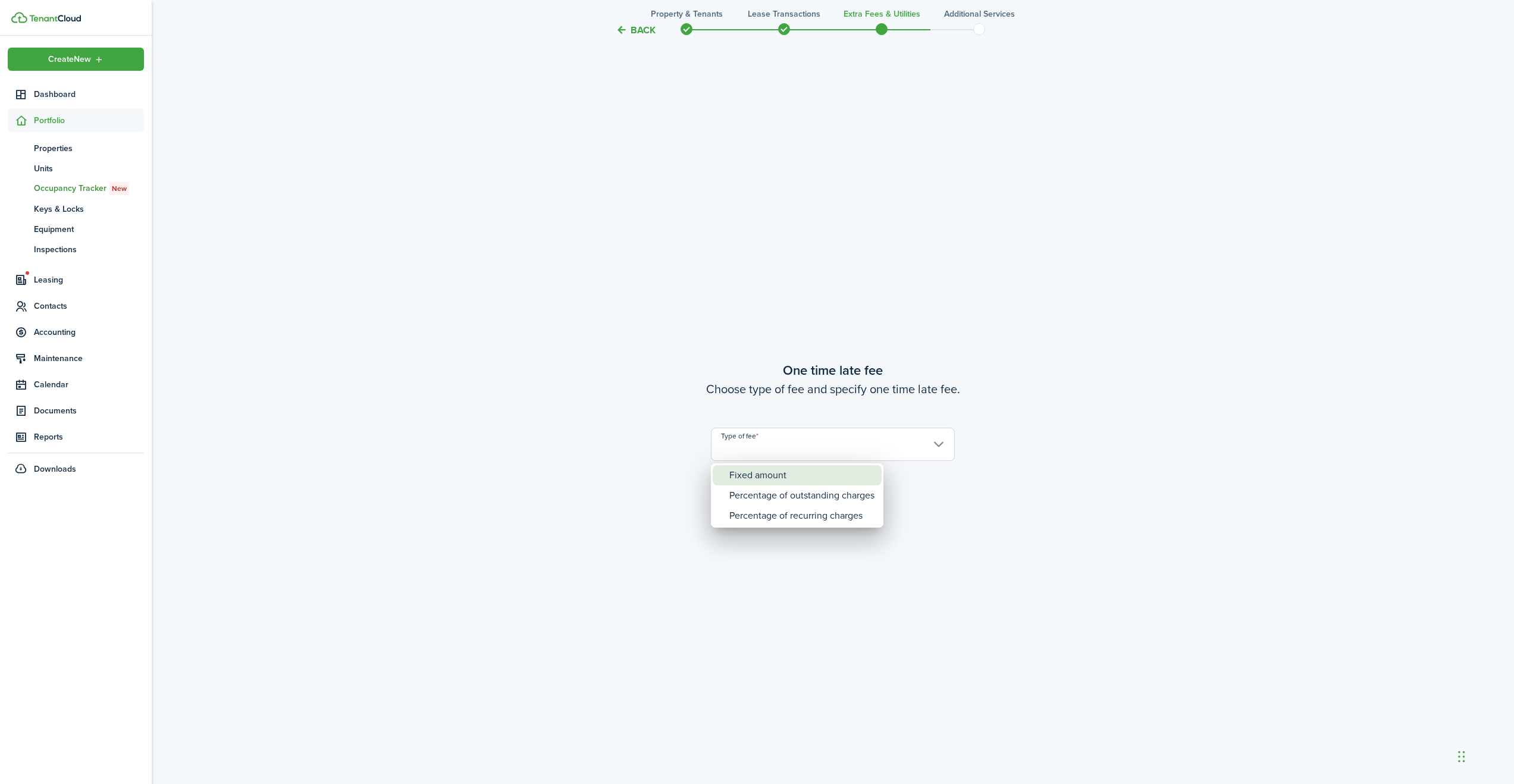
click at [768, 471] on div "Fixed amount" at bounding box center [801, 476] width 145 height 20
type input "Fixed amount"
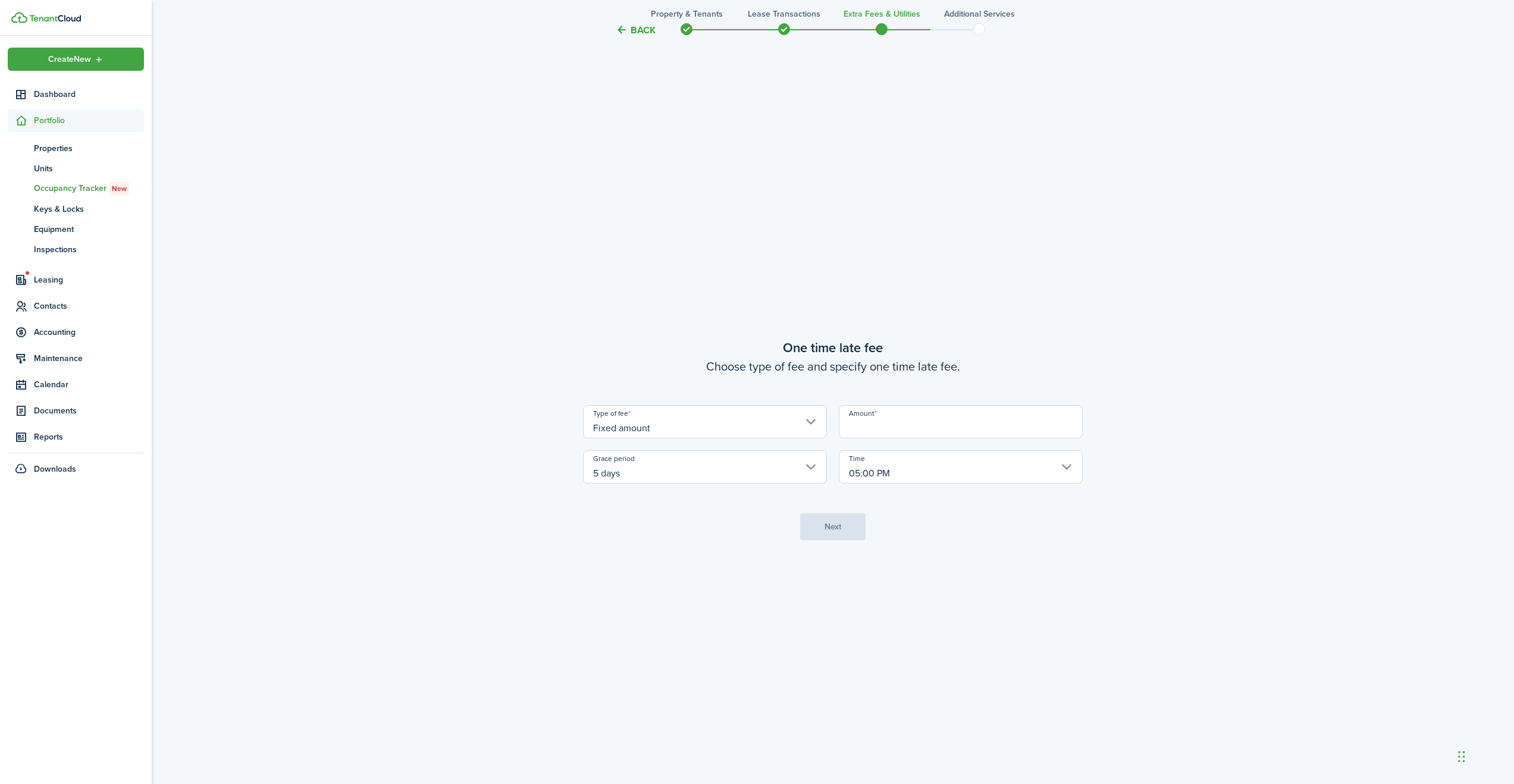
scroll to position [1486, 0]
click at [869, 431] on input "Amount" at bounding box center [960, 423] width 244 height 33
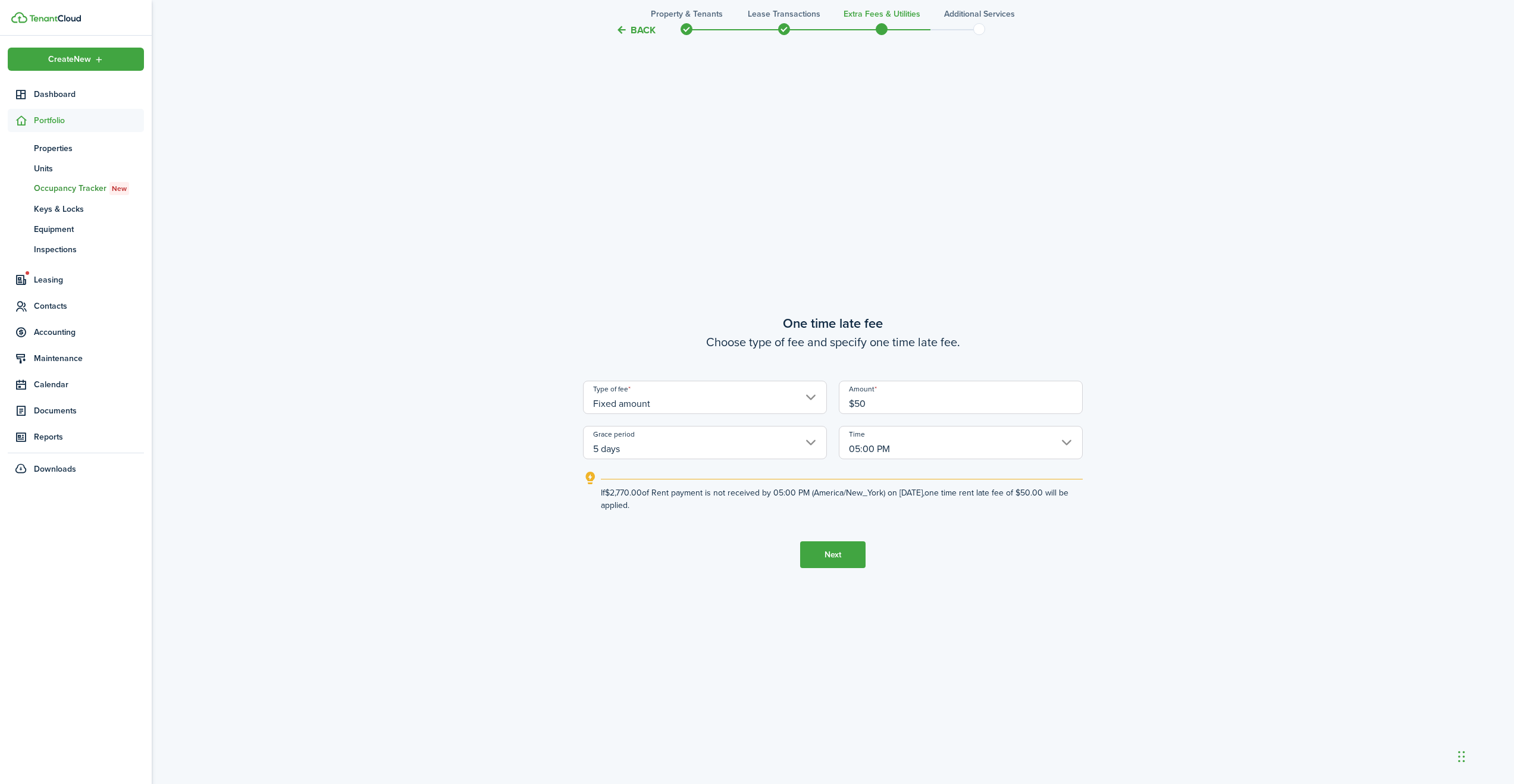
scroll to position [1470, 0]
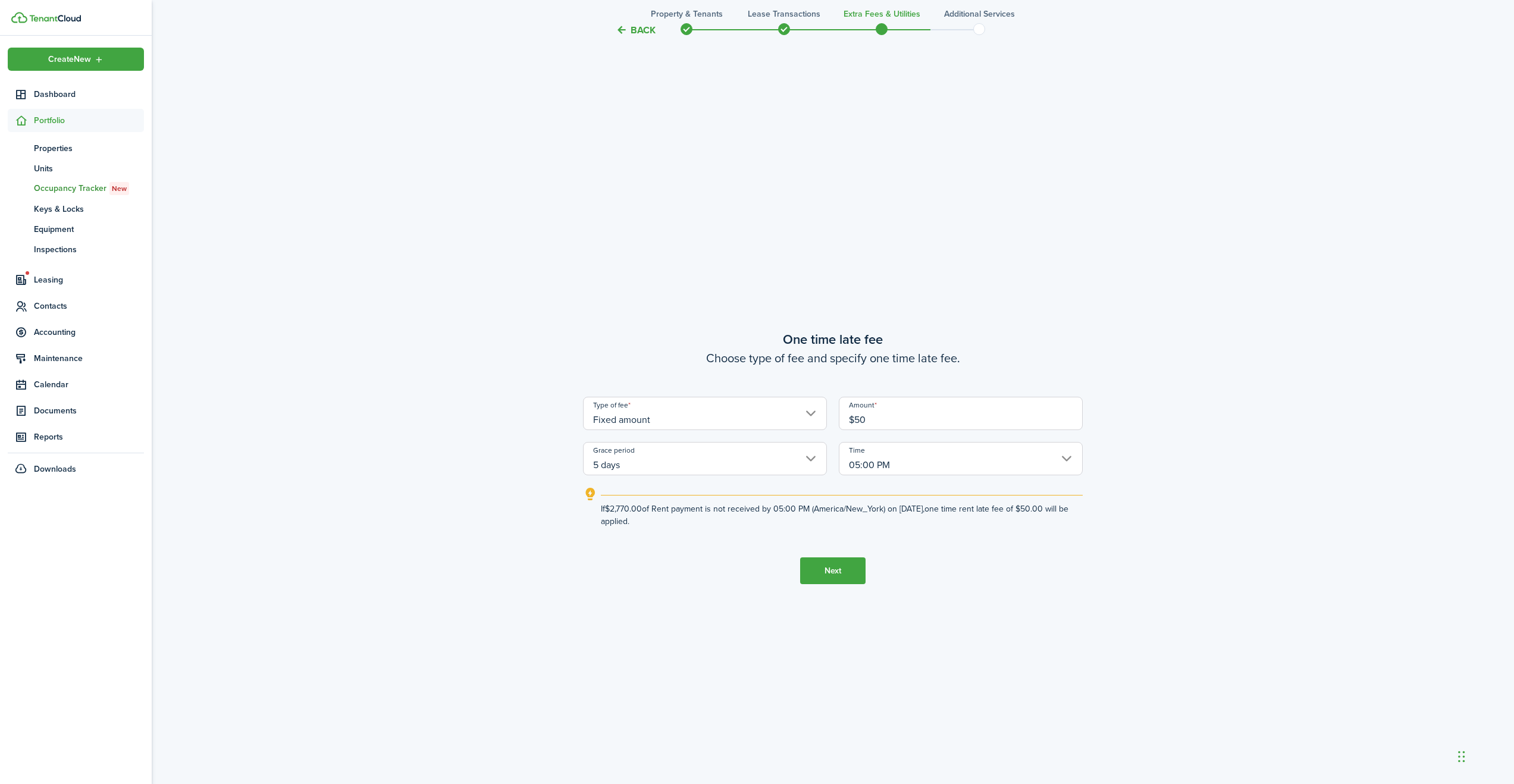
type input "$50.00"
click at [834, 568] on button "Next" at bounding box center [832, 571] width 65 height 27
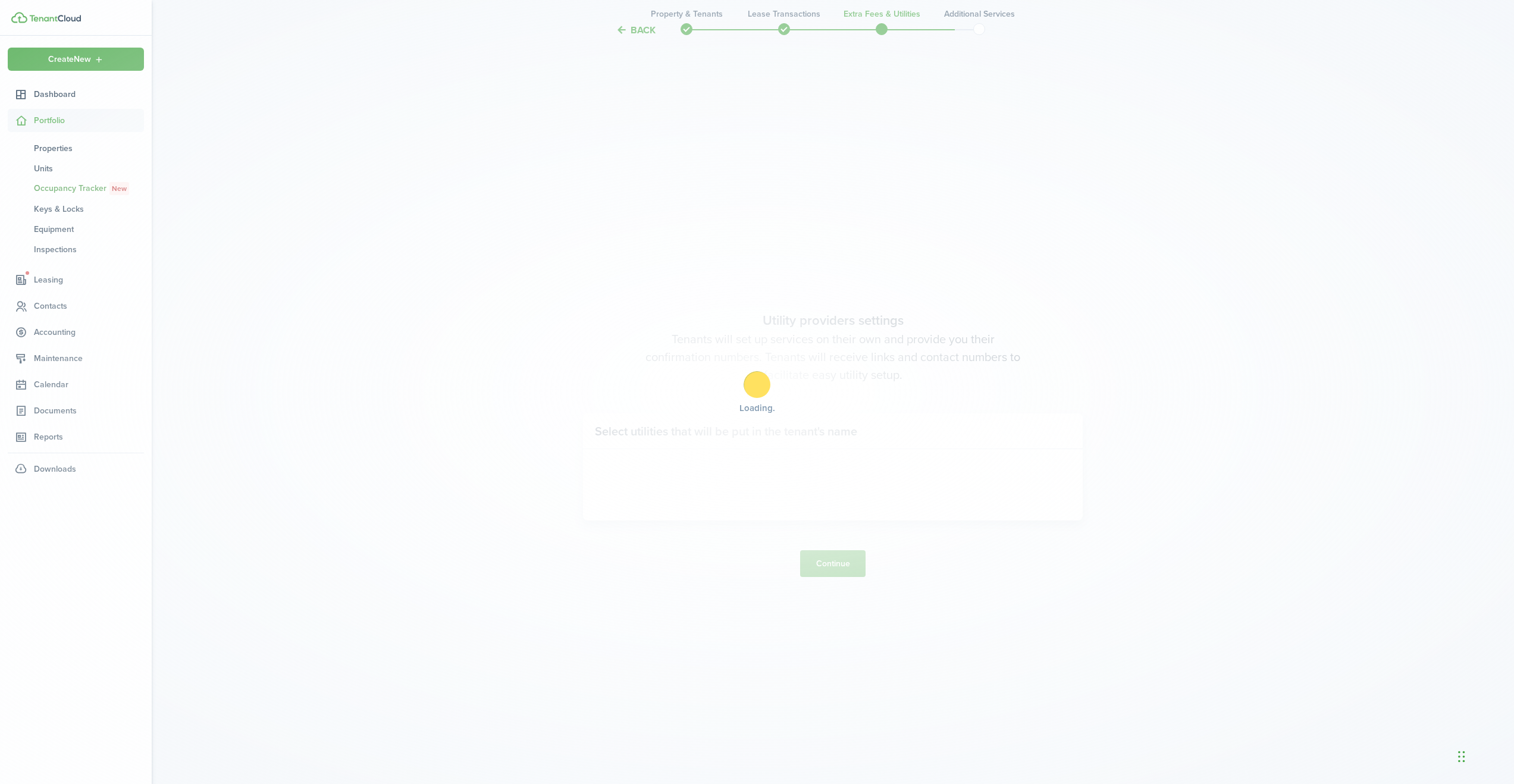
scroll to position [2272, 0]
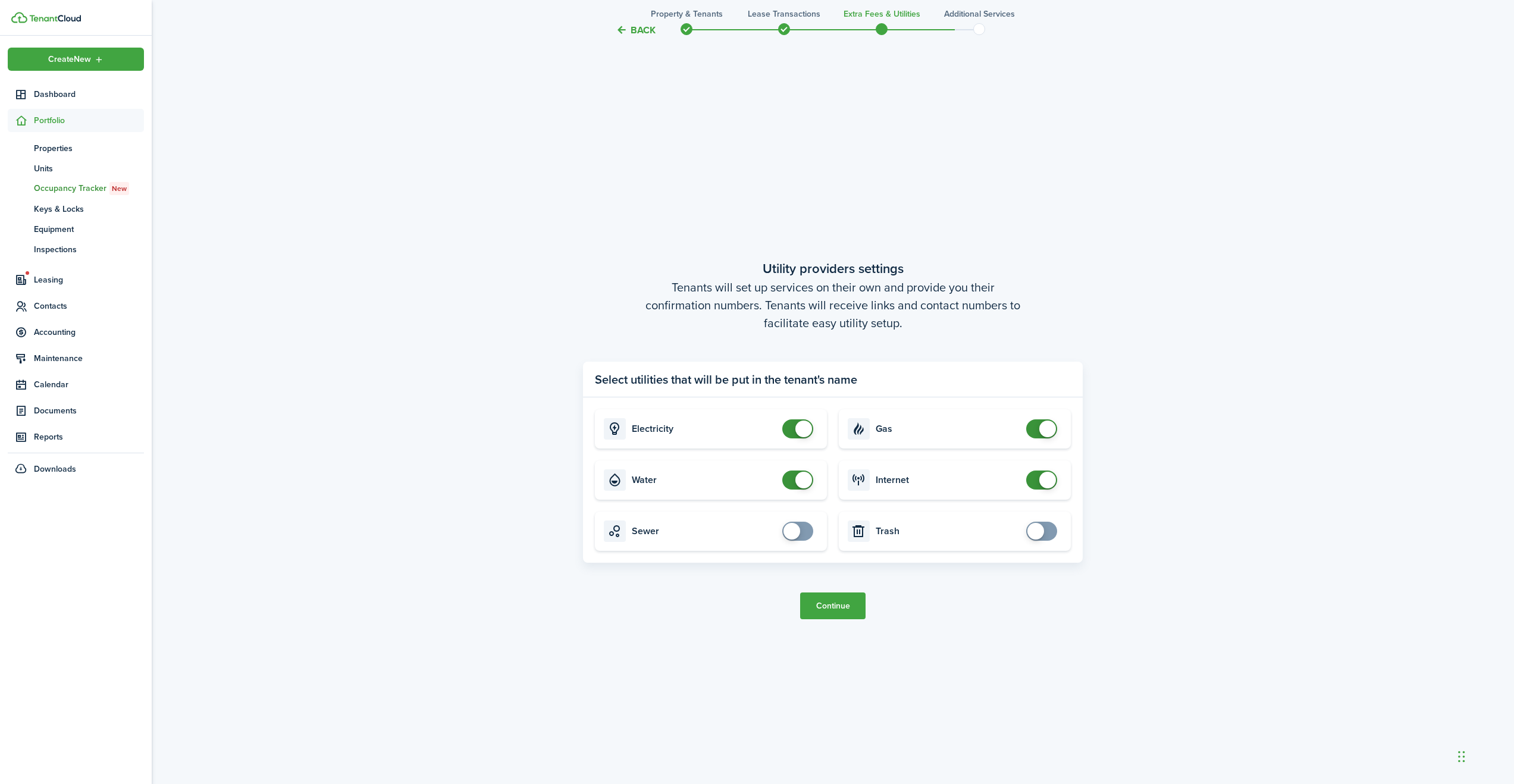
checkbox input "false"
click at [804, 483] on span at bounding box center [803, 480] width 16 height 16
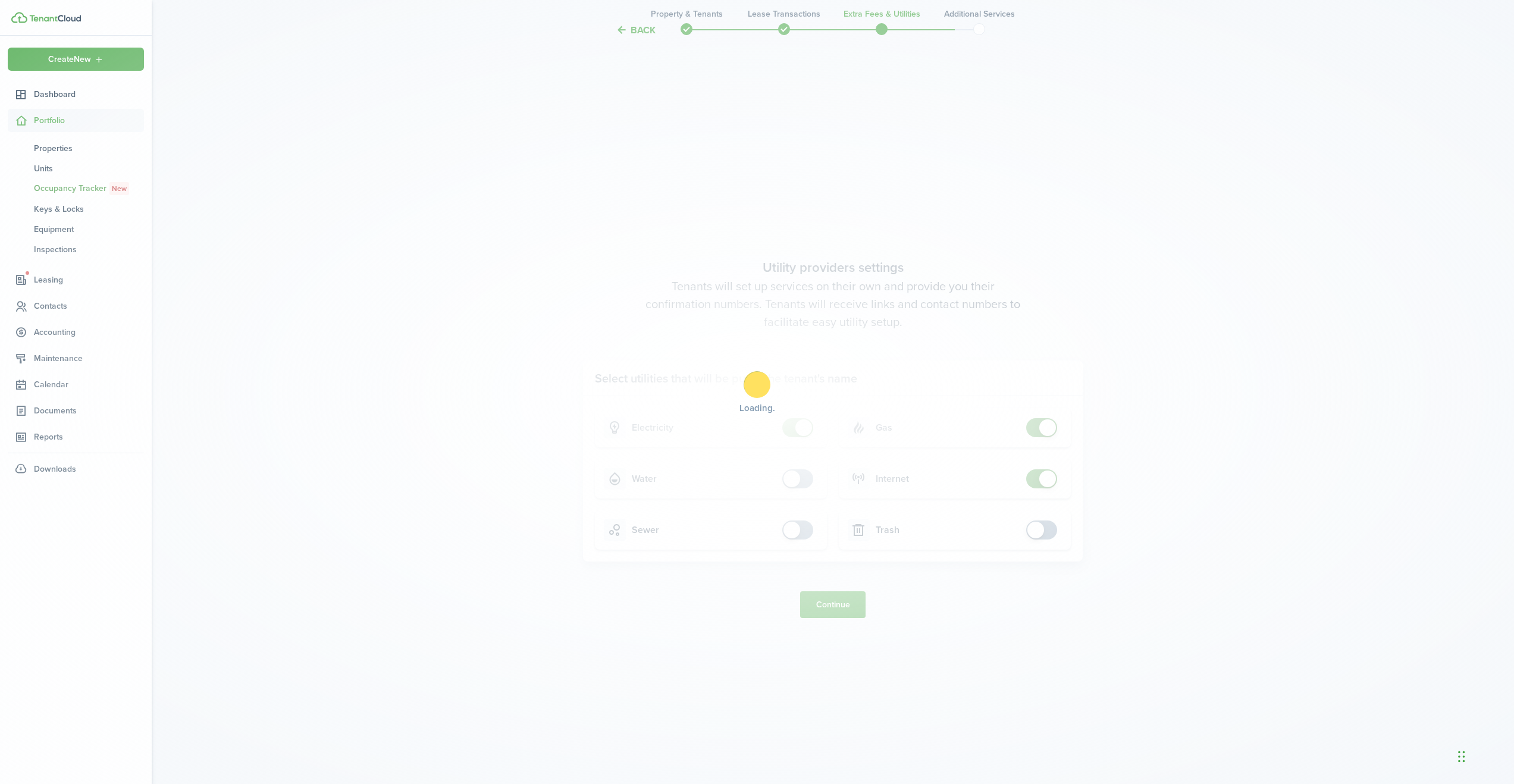
scroll to position [2274, 0]
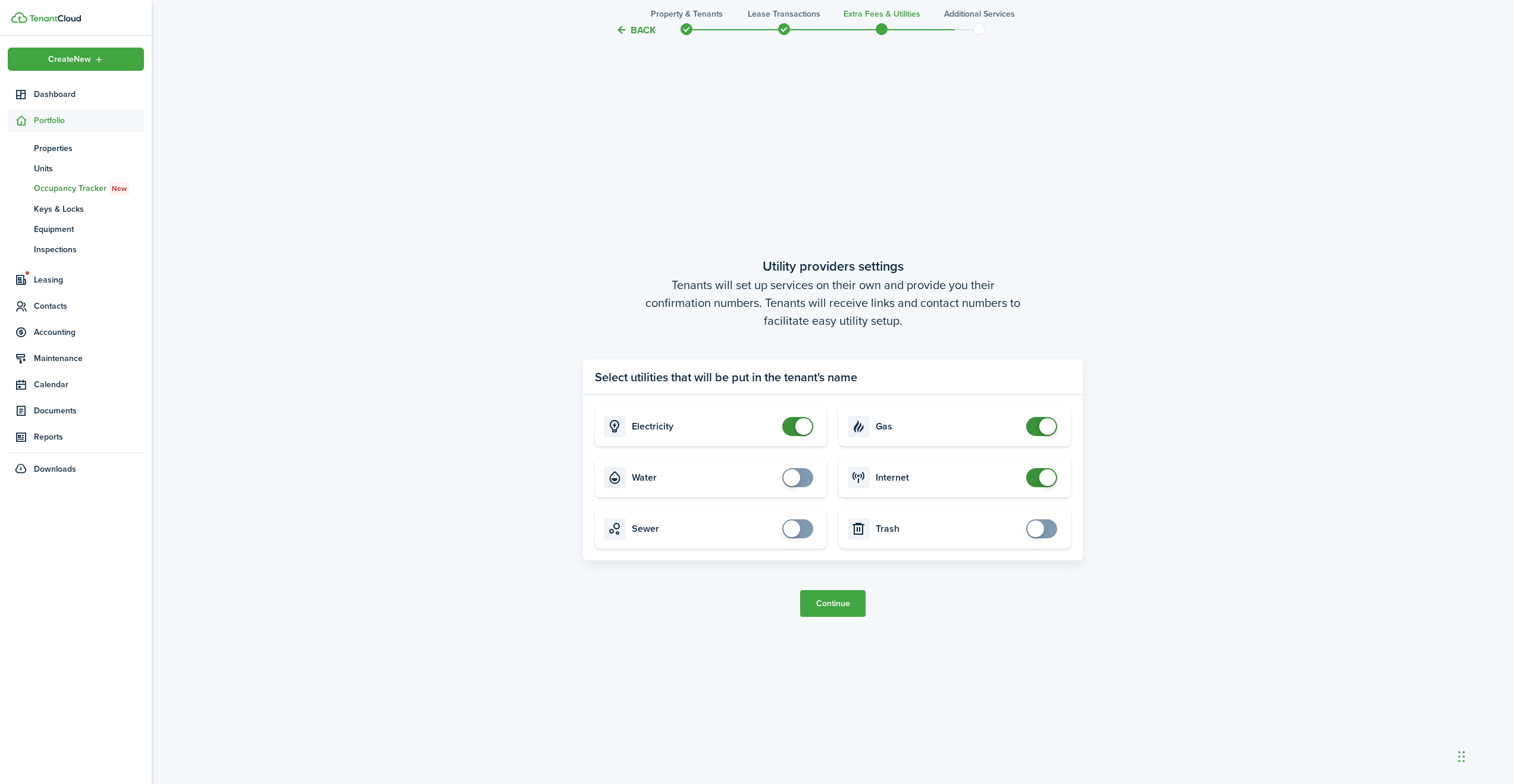
checkbox input "false"
click at [1050, 426] on span at bounding box center [1047, 426] width 16 height 16
click at [834, 603] on button "Continue" at bounding box center [832, 607] width 65 height 27
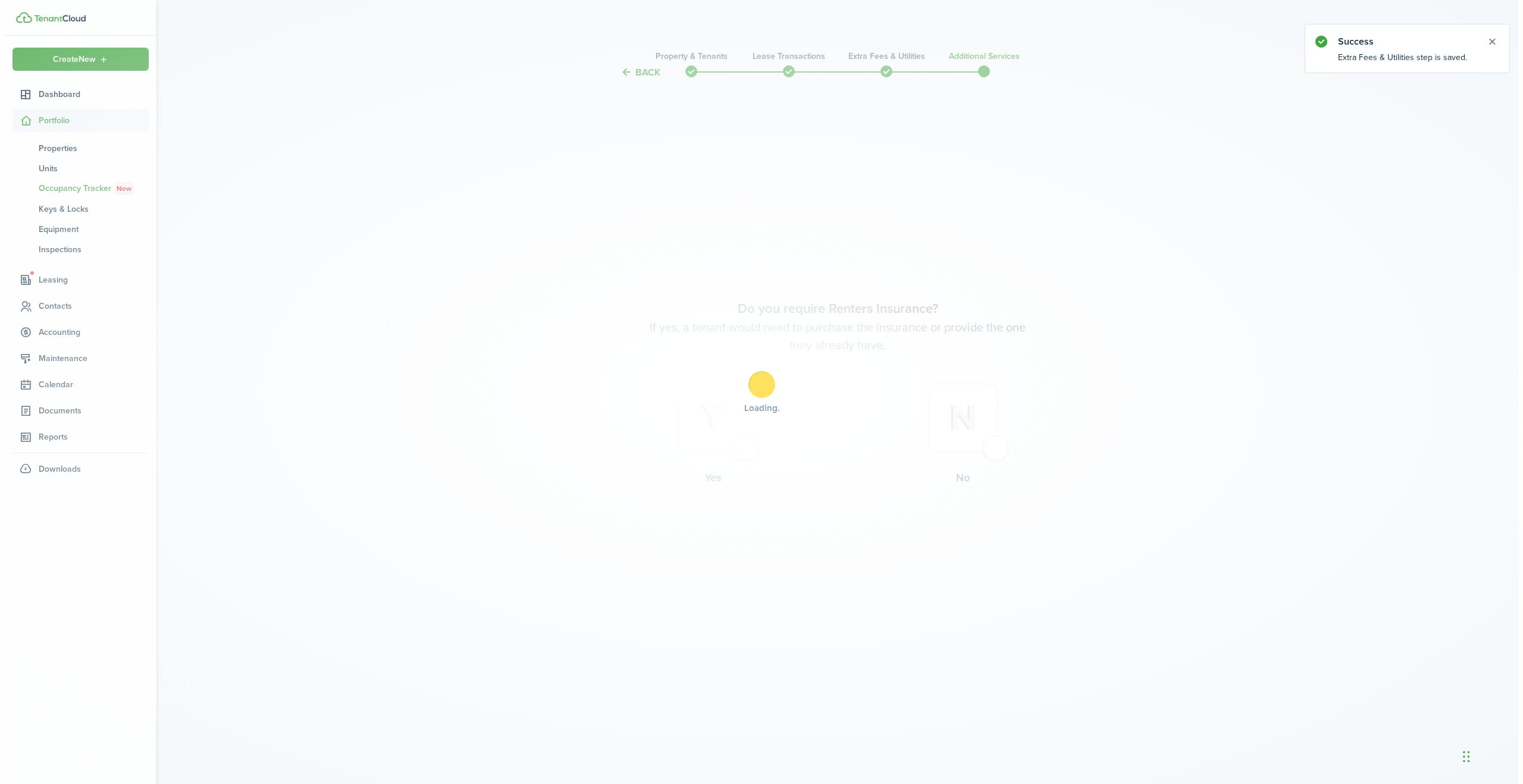
scroll to position [0, 0]
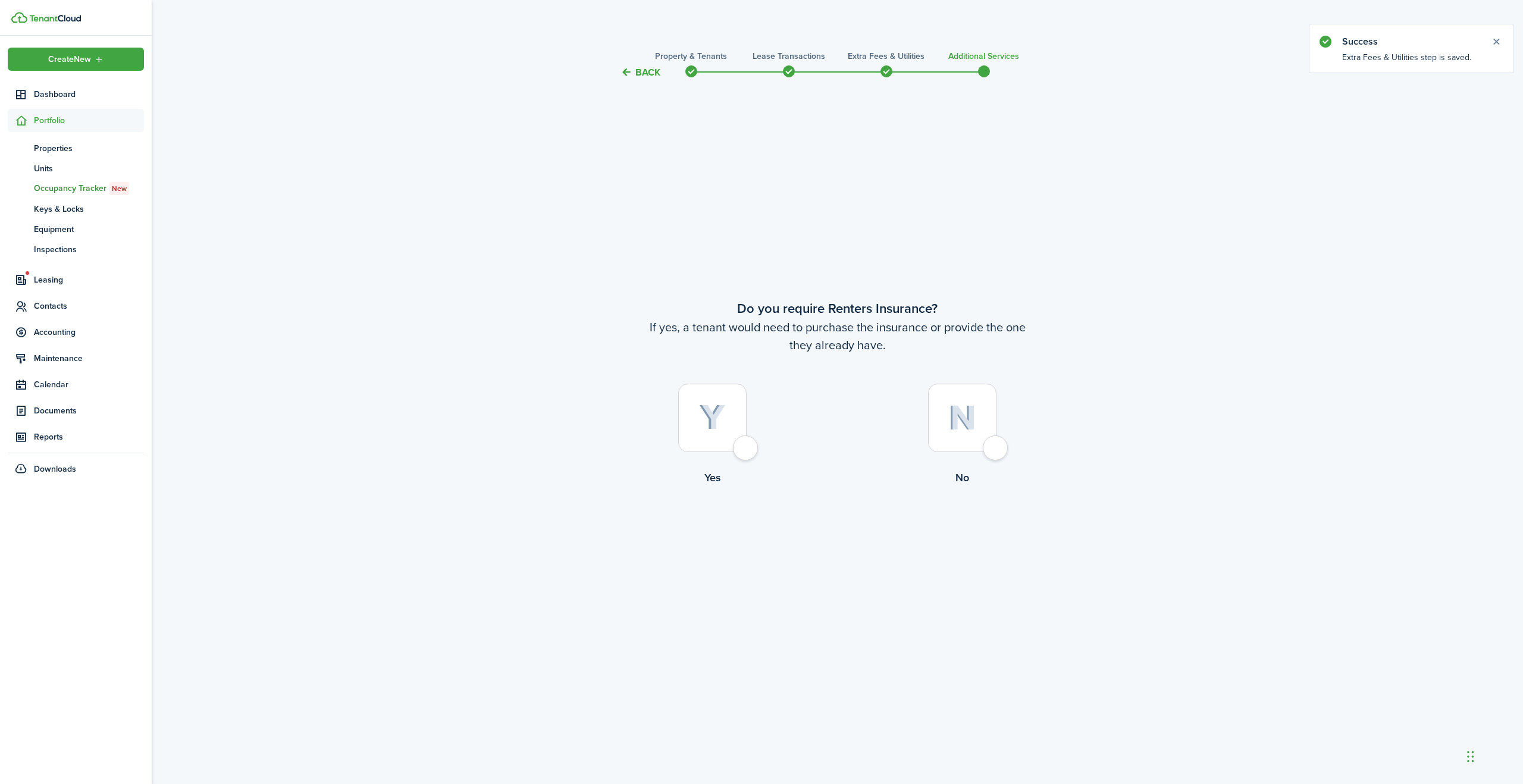
click at [992, 450] on div at bounding box center [962, 418] width 68 height 68
radio input "true"
click at [851, 531] on button "Complete move in" at bounding box center [837, 534] width 87 height 27
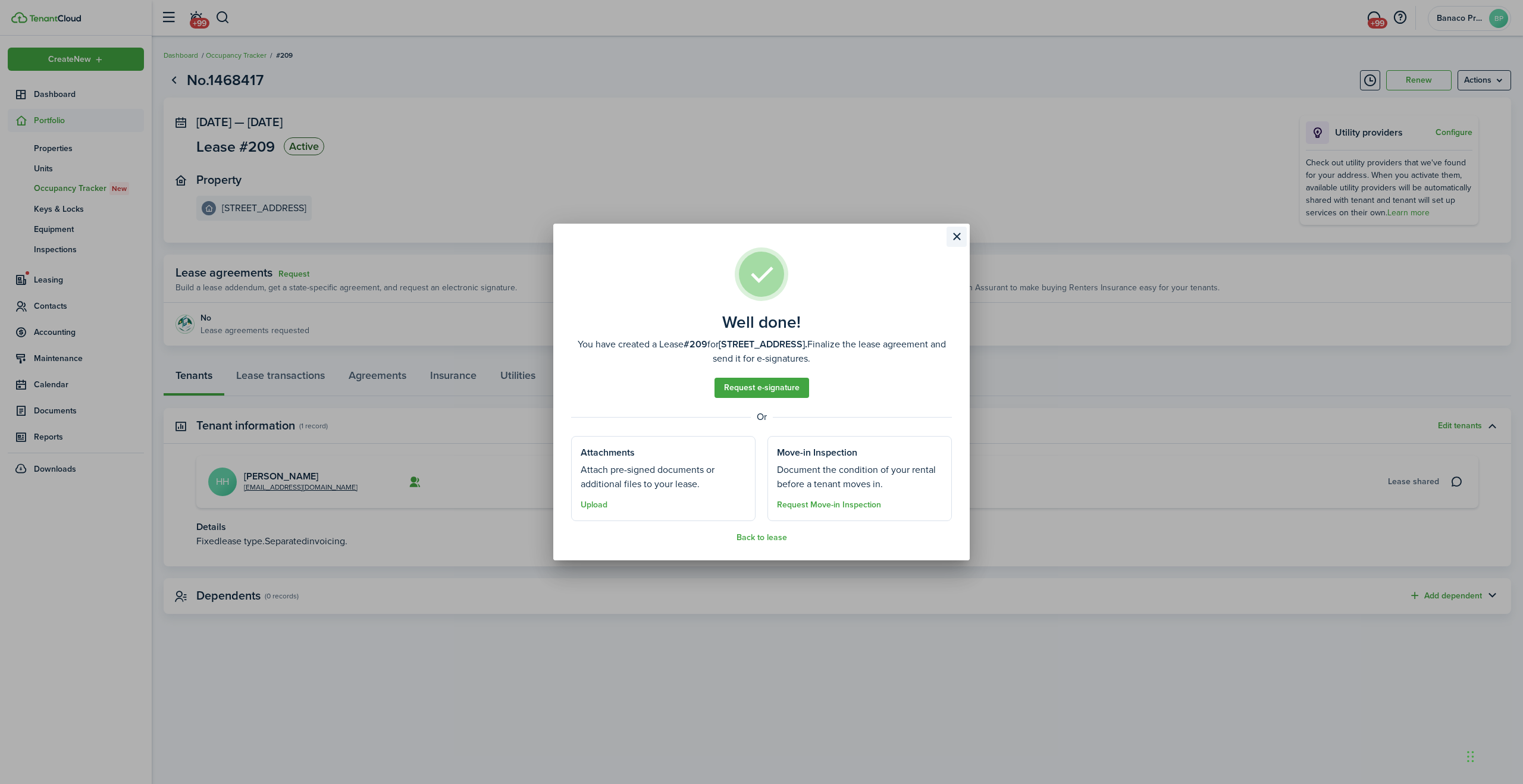
click at [959, 237] on button "Close modal" at bounding box center [957, 237] width 20 height 20
